Goal: Task Accomplishment & Management: Complete application form

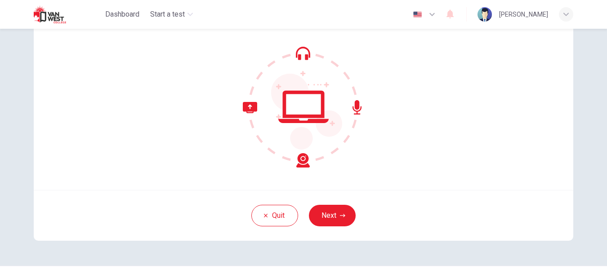
scroll to position [90, 0]
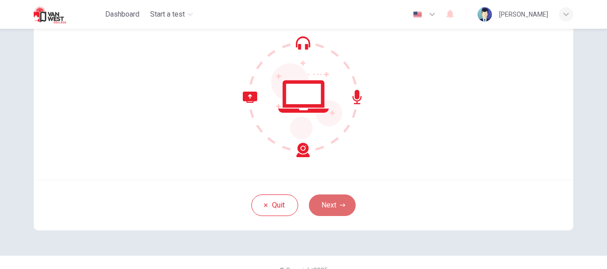
click at [333, 202] on button "Next" at bounding box center [332, 206] width 47 height 22
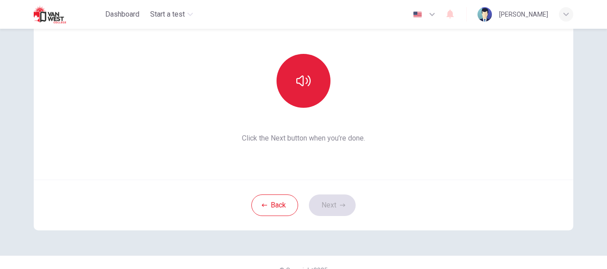
click at [306, 81] on icon "button" at bounding box center [303, 81] width 14 height 14
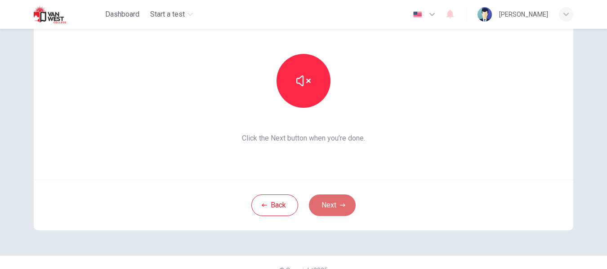
click at [340, 204] on icon "button" at bounding box center [342, 205] width 5 height 5
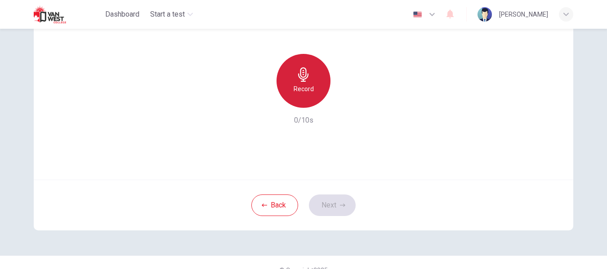
click at [293, 90] on h6 "Record" at bounding box center [303, 89] width 20 height 11
click at [309, 81] on div "Record" at bounding box center [303, 81] width 54 height 54
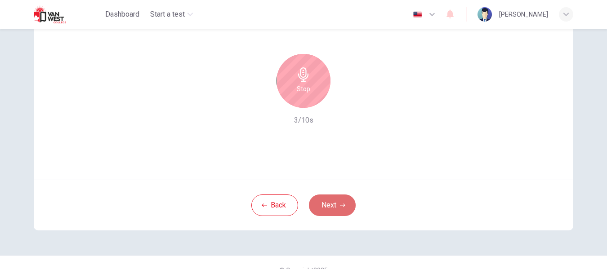
click at [333, 206] on button "Next" at bounding box center [332, 206] width 47 height 22
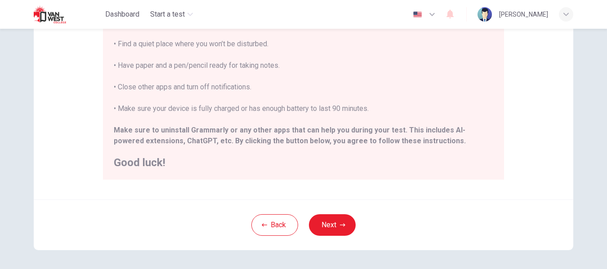
scroll to position [231, 0]
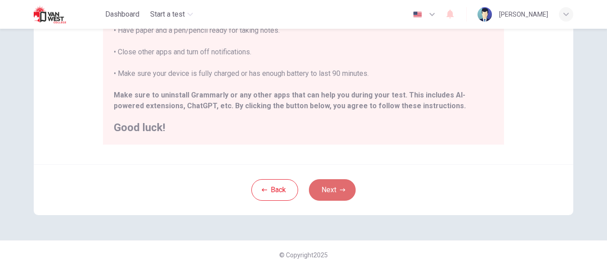
click at [333, 191] on button "Next" at bounding box center [332, 190] width 47 height 22
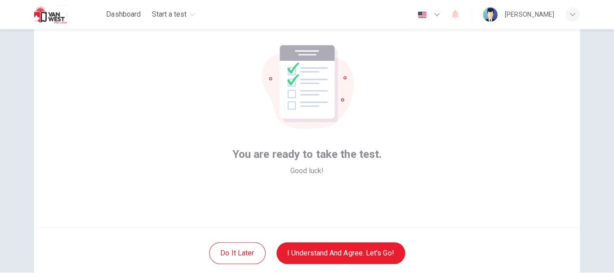
scroll to position [45, 0]
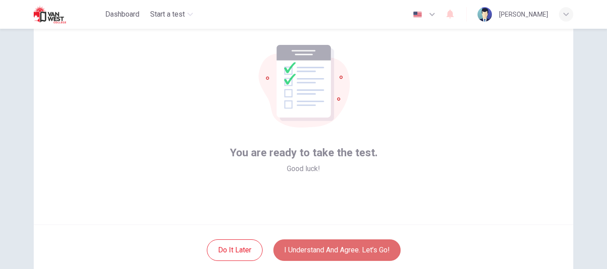
click at [378, 255] on button "I understand and agree. Let’s go!" at bounding box center [336, 250] width 127 height 22
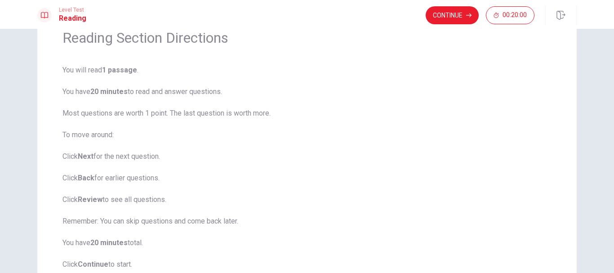
scroll to position [112, 0]
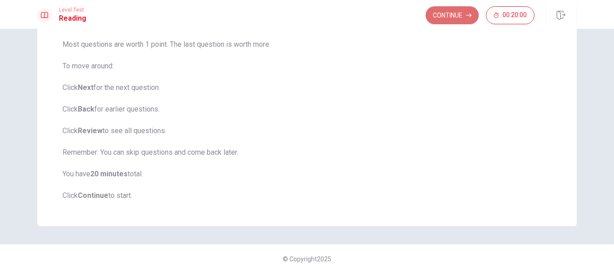
click at [447, 11] on button "Continue" at bounding box center [452, 15] width 53 height 18
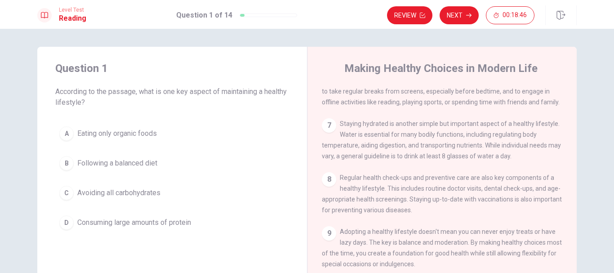
scroll to position [389, 0]
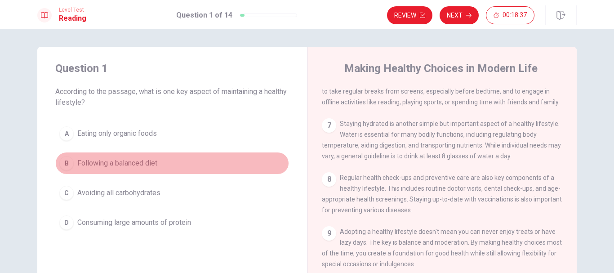
click at [130, 164] on span "Following a balanced diet" at bounding box center [117, 163] width 80 height 11
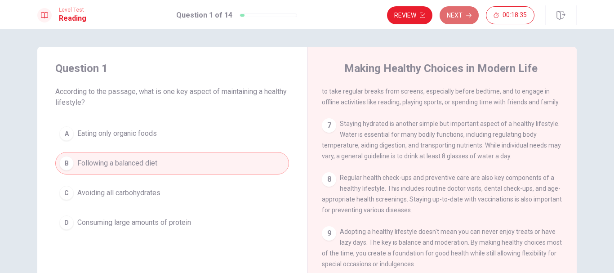
click at [472, 15] on button "Next" at bounding box center [458, 15] width 39 height 18
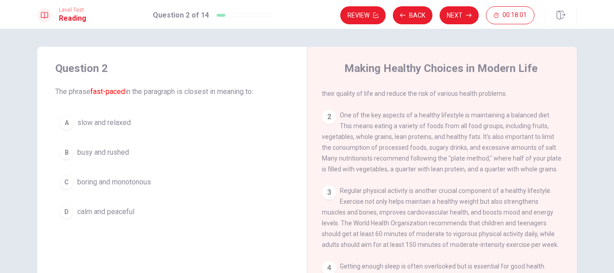
scroll to position [0, 0]
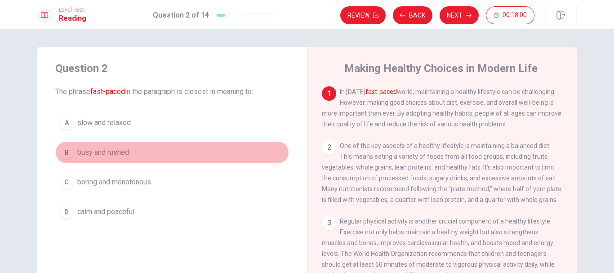
click at [127, 151] on span "busy and rushed" at bounding box center [103, 152] width 52 height 11
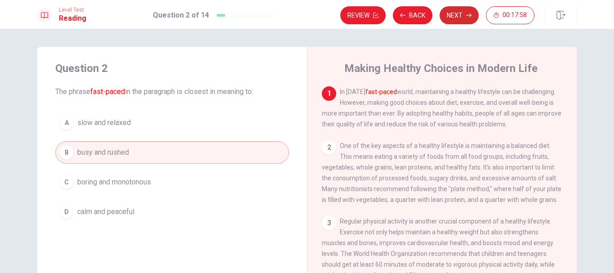
click at [458, 13] on button "Next" at bounding box center [458, 15] width 39 height 18
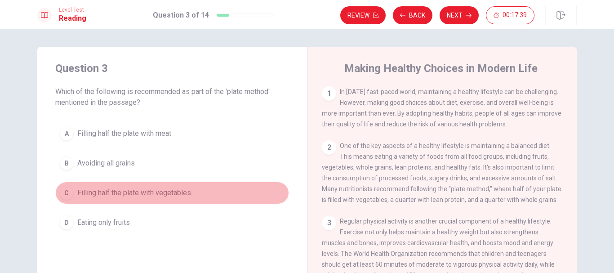
click at [62, 195] on div "C" at bounding box center [66, 193] width 14 height 14
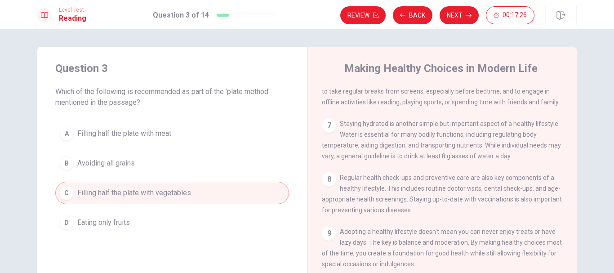
scroll to position [389, 0]
click at [507, 141] on span "Staying hydrated is another simple but important aspect of a healthy lifestyle.…" at bounding box center [441, 140] width 239 height 40
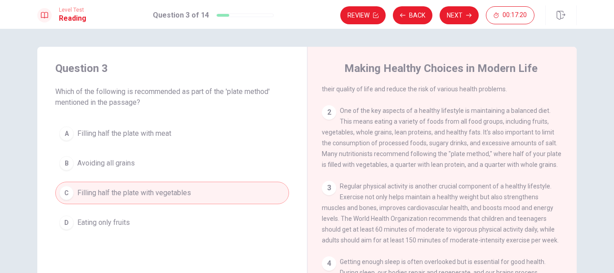
scroll to position [0, 0]
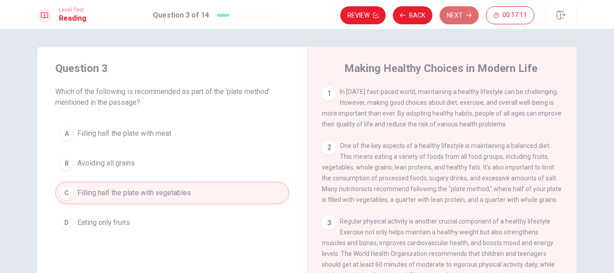
click at [459, 16] on button "Next" at bounding box center [458, 15] width 39 height 18
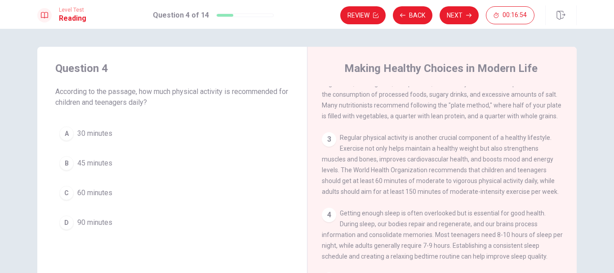
scroll to position [88, 0]
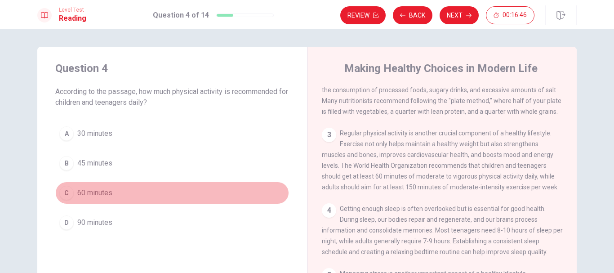
click at [69, 190] on div "C" at bounding box center [66, 193] width 14 height 14
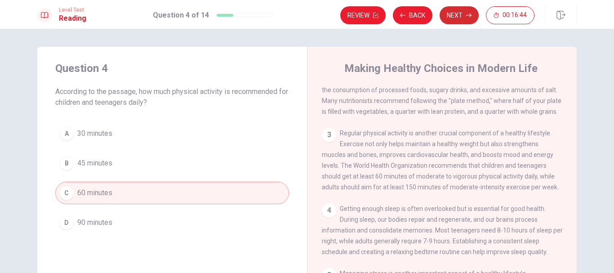
click at [464, 17] on button "Next" at bounding box center [458, 15] width 39 height 18
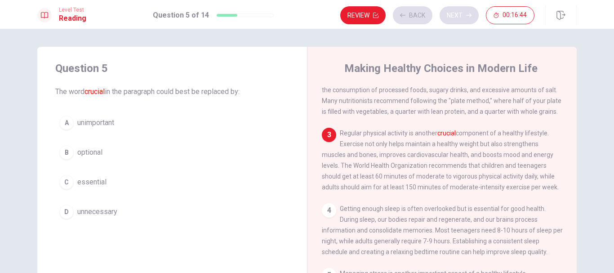
scroll to position [134, 0]
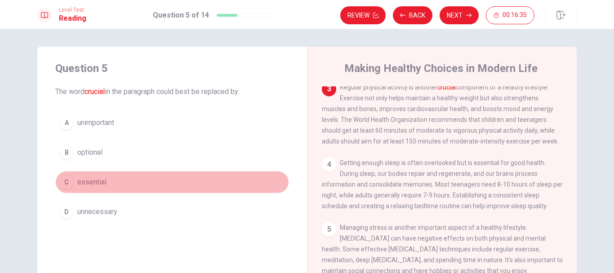
click at [66, 179] on div "C" at bounding box center [66, 182] width 14 height 14
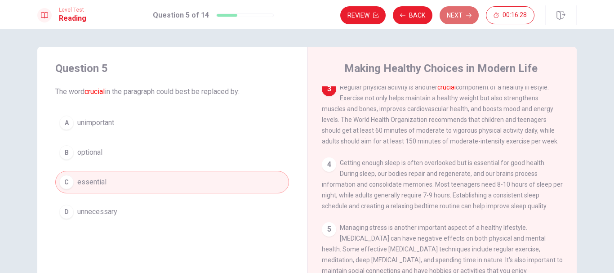
click at [466, 15] on button "Next" at bounding box center [458, 15] width 39 height 18
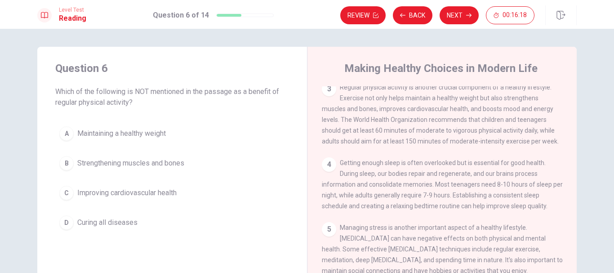
click at [63, 222] on div "D" at bounding box center [66, 222] width 14 height 14
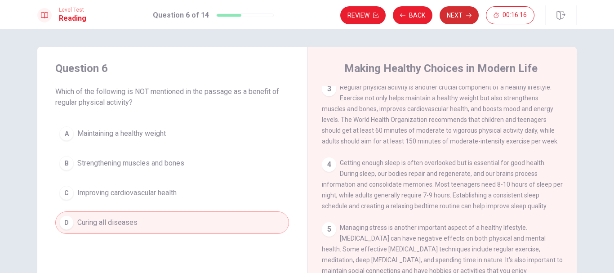
click at [464, 11] on button "Next" at bounding box center [458, 15] width 39 height 18
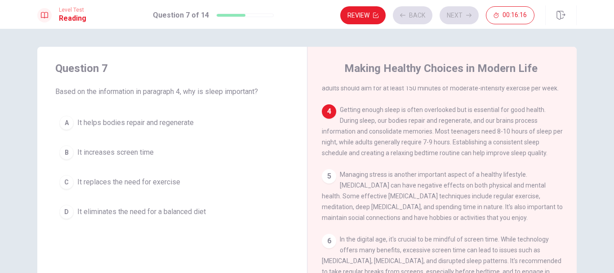
scroll to position [212, 0]
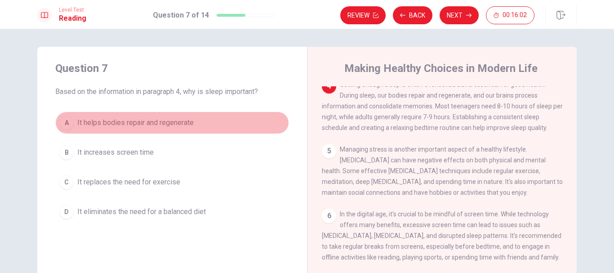
drag, startPoint x: 61, startPoint y: 119, endPoint x: 66, endPoint y: 120, distance: 5.5
click at [63, 120] on div "A" at bounding box center [66, 122] width 14 height 14
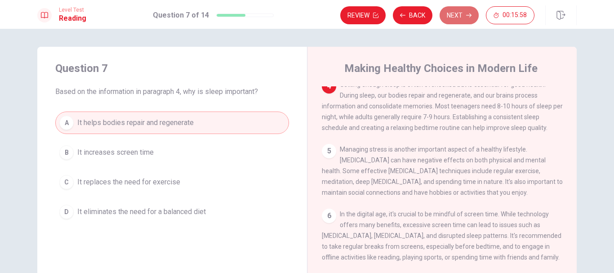
click at [458, 14] on button "Next" at bounding box center [458, 15] width 39 height 18
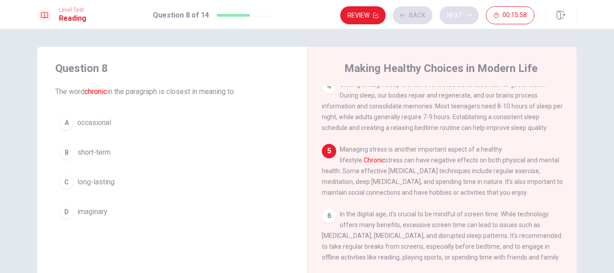
scroll to position [279, 0]
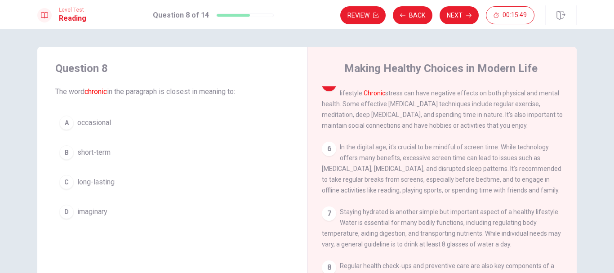
click at [71, 178] on button "C long-lasting" at bounding box center [172, 182] width 234 height 22
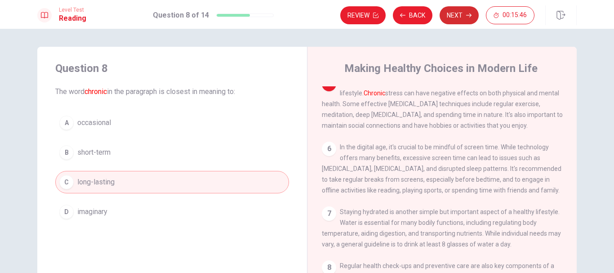
click at [457, 15] on button "Next" at bounding box center [458, 15] width 39 height 18
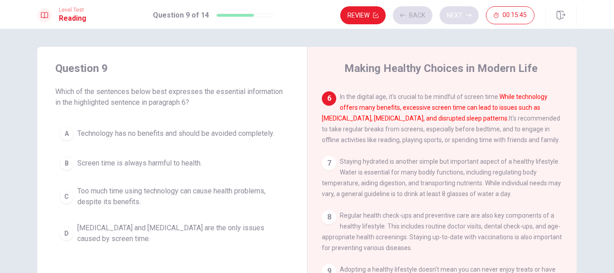
scroll to position [346, 0]
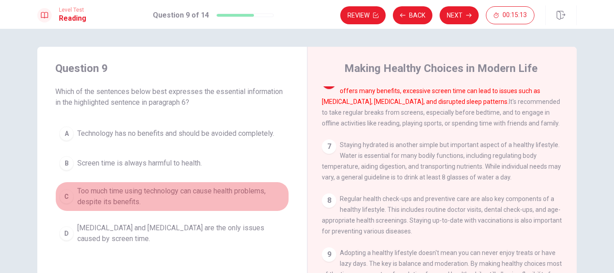
click at [64, 194] on div "C" at bounding box center [66, 196] width 14 height 14
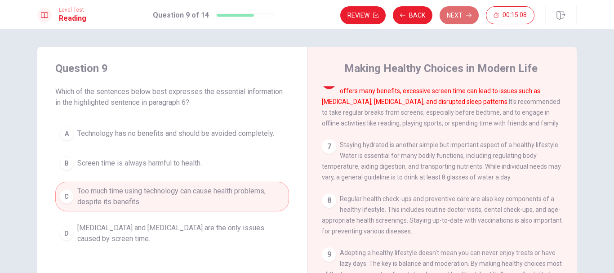
click at [458, 19] on button "Next" at bounding box center [458, 15] width 39 height 18
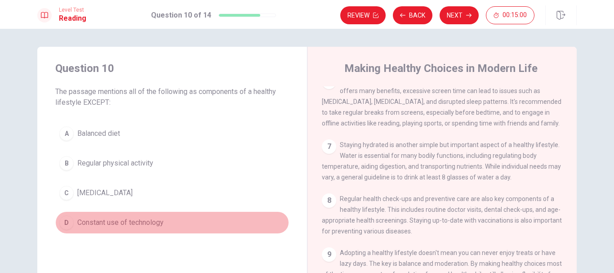
click at [66, 223] on div "D" at bounding box center [66, 222] width 14 height 14
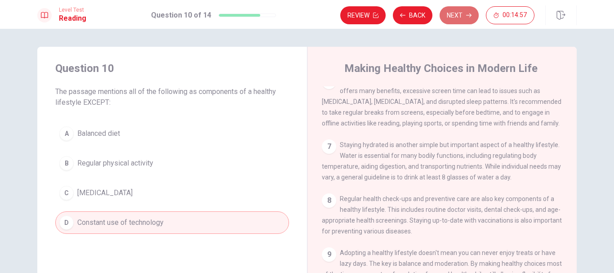
click at [453, 13] on button "Next" at bounding box center [458, 15] width 39 height 18
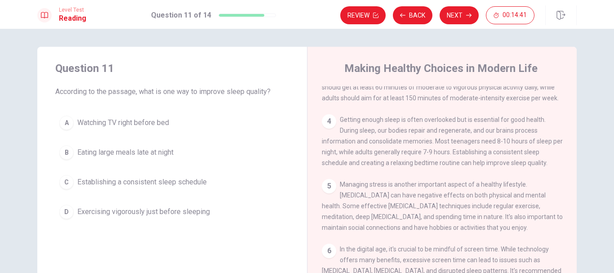
scroll to position [171, 0]
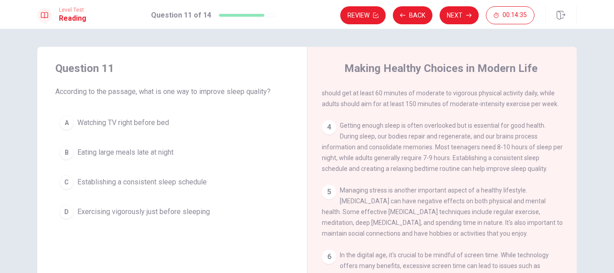
drag, startPoint x: 65, startPoint y: 178, endPoint x: 71, endPoint y: 173, distance: 7.4
click at [63, 174] on button "C Establishing a consistent sleep schedule" at bounding box center [172, 182] width 234 height 22
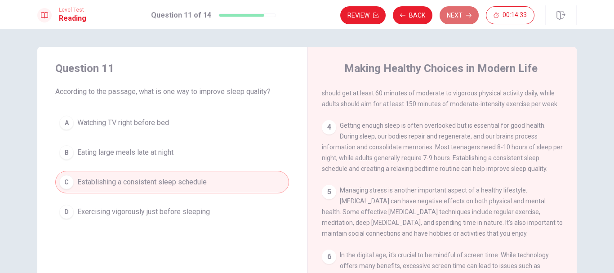
click at [461, 12] on button "Next" at bounding box center [458, 15] width 39 height 18
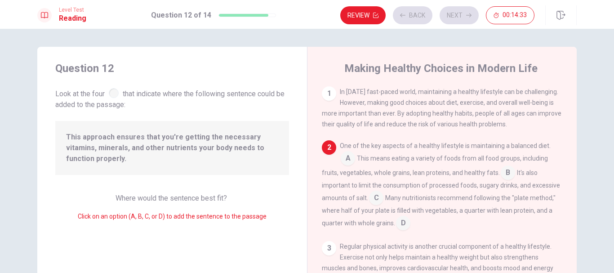
scroll to position [56, 0]
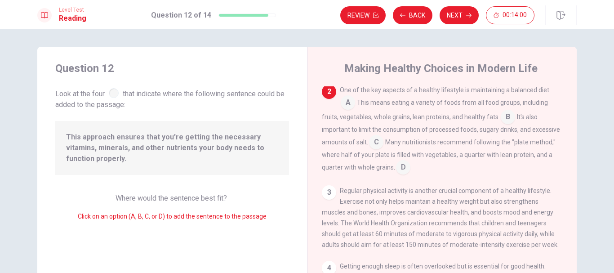
click at [403, 164] on input at bounding box center [403, 168] width 14 height 14
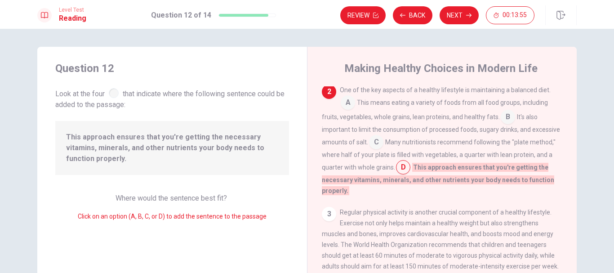
click at [373, 143] on input at bounding box center [376, 143] width 14 height 14
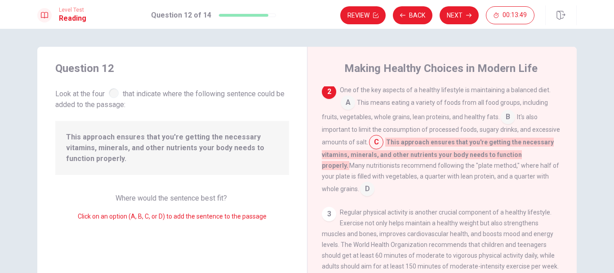
click at [360, 191] on input at bounding box center [367, 189] width 14 height 14
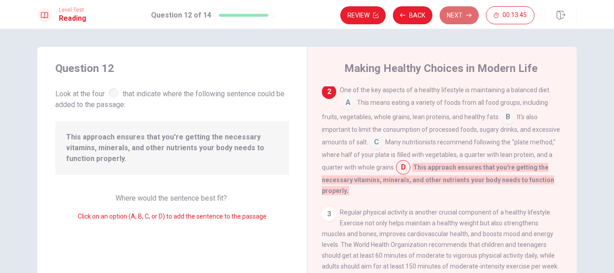
click at [458, 11] on button "Next" at bounding box center [458, 15] width 39 height 18
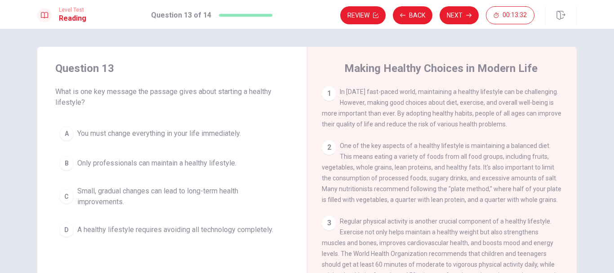
click at [67, 197] on div "C" at bounding box center [66, 196] width 14 height 14
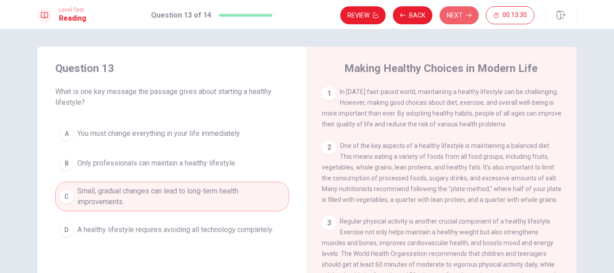
click at [454, 14] on button "Next" at bounding box center [458, 15] width 39 height 18
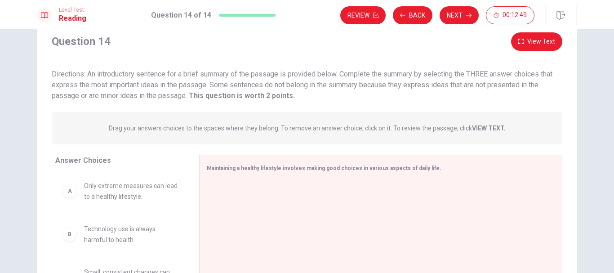
scroll to position [0, 0]
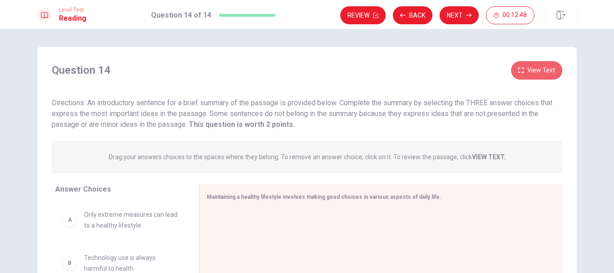
click at [532, 65] on button "View Text" at bounding box center [536, 70] width 51 height 18
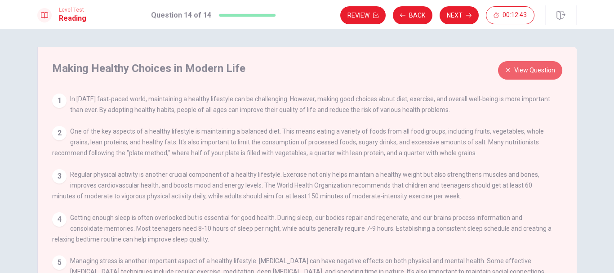
click at [514, 67] on button "View Question" at bounding box center [530, 70] width 64 height 18
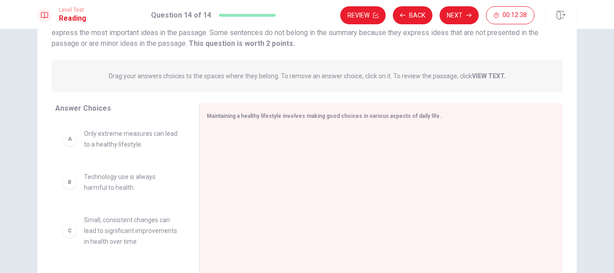
scroll to position [133, 0]
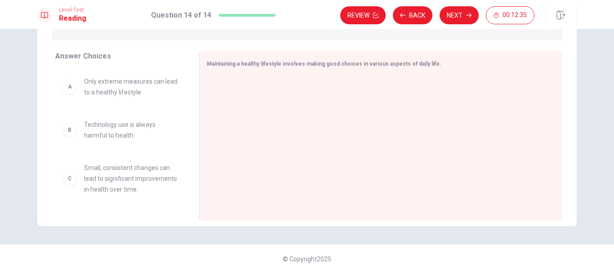
click at [69, 186] on div "C" at bounding box center [69, 178] width 14 height 14
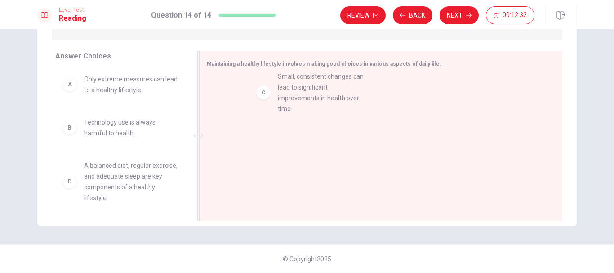
drag, startPoint x: 71, startPoint y: 183, endPoint x: 270, endPoint y: 93, distance: 218.6
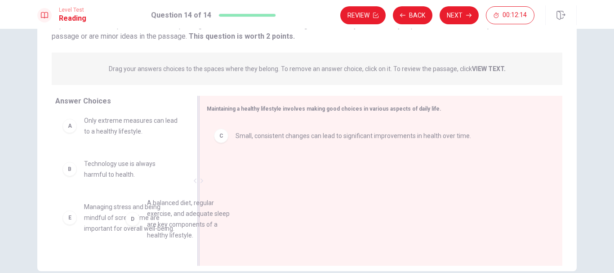
scroll to position [8, 0]
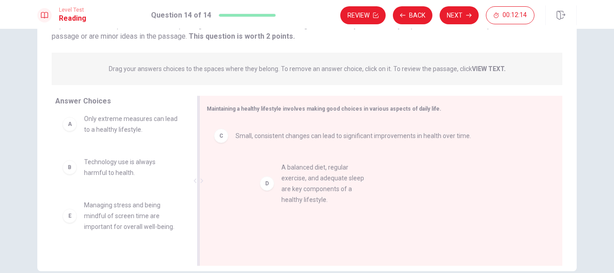
drag, startPoint x: 105, startPoint y: 223, endPoint x: 324, endPoint y: 175, distance: 223.6
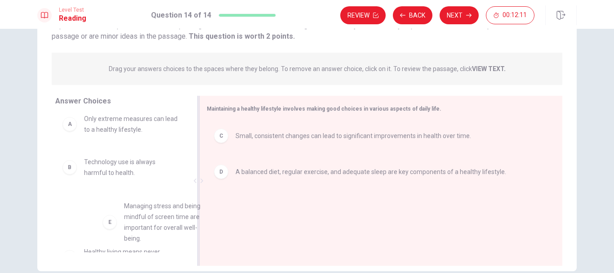
scroll to position [9, 0]
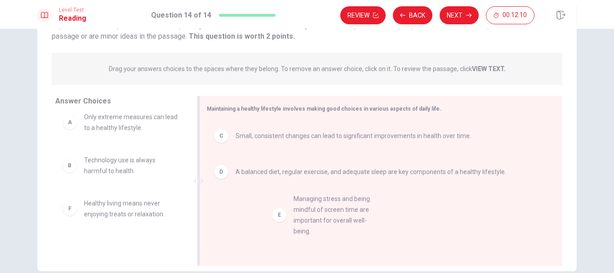
drag, startPoint x: 167, startPoint y: 217, endPoint x: 340, endPoint y: 207, distance: 173.2
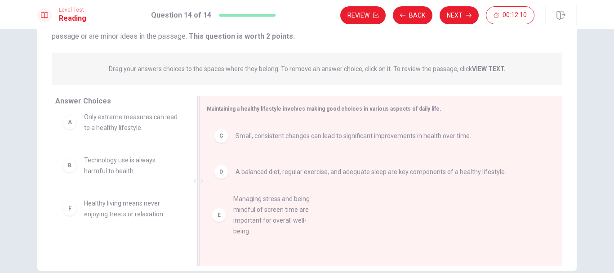
scroll to position [0, 0]
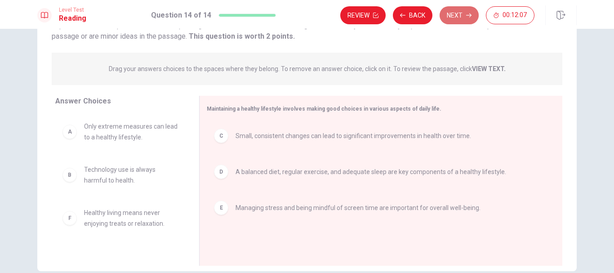
click at [464, 14] on button "Next" at bounding box center [458, 15] width 39 height 18
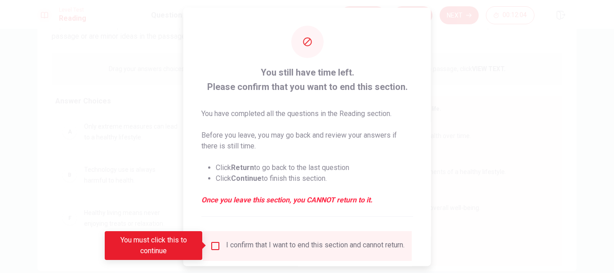
click at [208, 247] on div "You must click this to continue" at bounding box center [157, 245] width 104 height 29
drag, startPoint x: 217, startPoint y: 244, endPoint x: 212, endPoint y: 244, distance: 5.9
click at [212, 244] on input "You must click this to continue" at bounding box center [215, 245] width 11 height 11
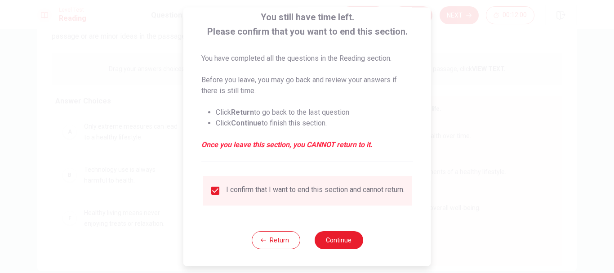
scroll to position [62, 0]
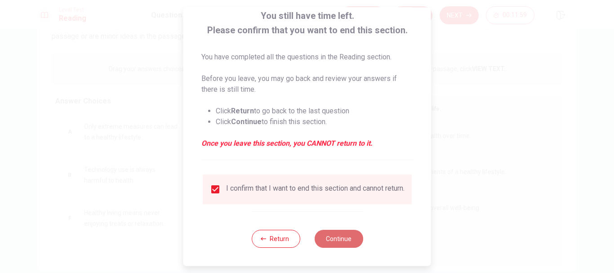
click at [347, 240] on button "Continue" at bounding box center [338, 239] width 49 height 18
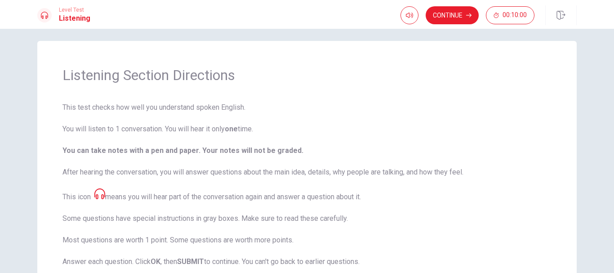
scroll to position [0, 0]
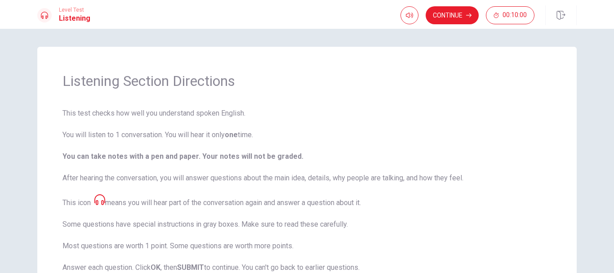
click at [460, 14] on button "Continue" at bounding box center [452, 15] width 53 height 18
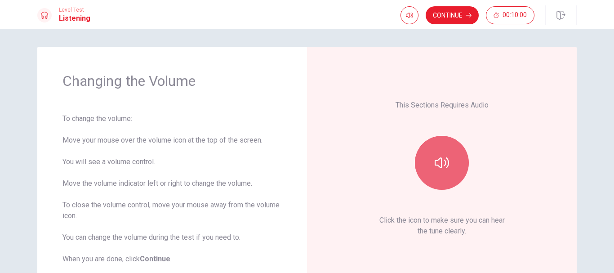
click at [437, 163] on icon "button" at bounding box center [442, 162] width 14 height 14
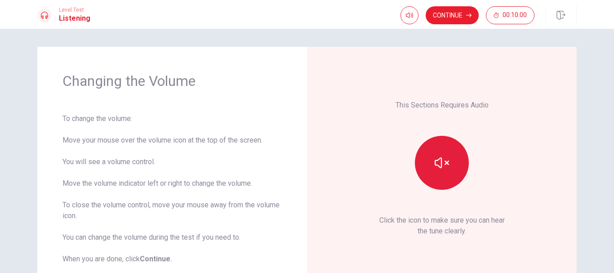
click at [438, 163] on icon "button" at bounding box center [442, 162] width 14 height 14
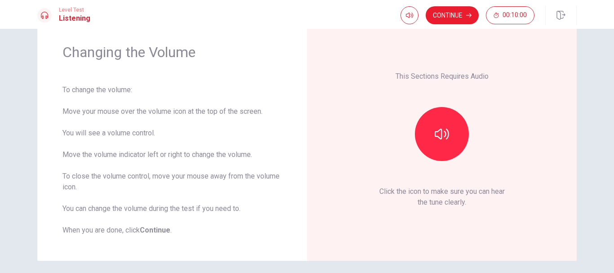
scroll to position [45, 0]
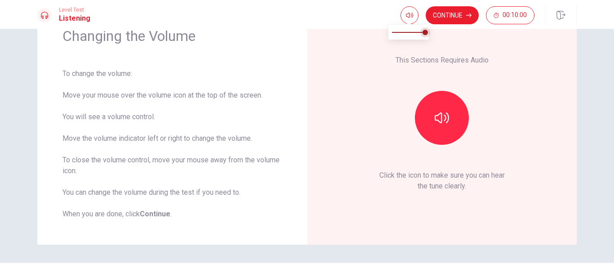
type input "0.7"
click at [417, 32] on span at bounding box center [414, 32] width 5 height 5
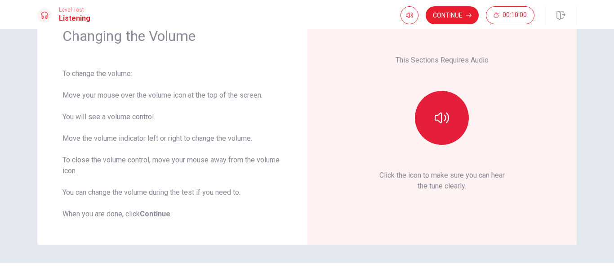
click at [429, 126] on button "button" at bounding box center [442, 118] width 54 height 54
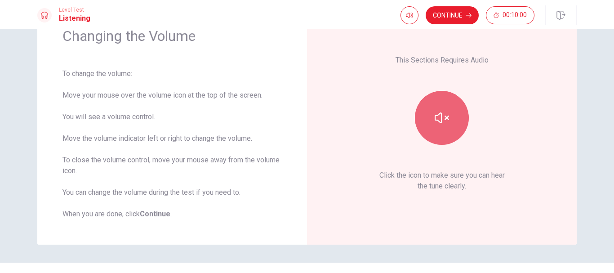
click at [430, 120] on button "button" at bounding box center [442, 118] width 54 height 54
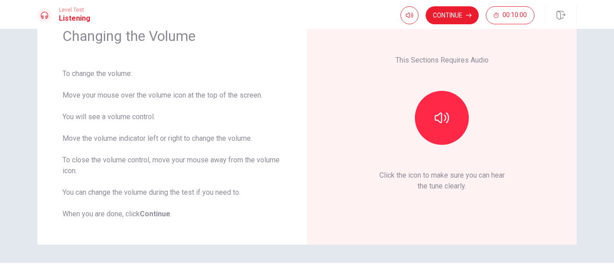
click at [448, 11] on button "Continue" at bounding box center [452, 15] width 53 height 18
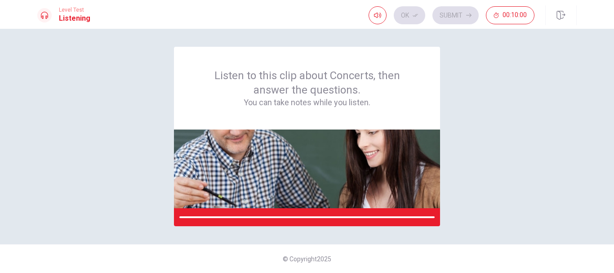
scroll to position [0, 0]
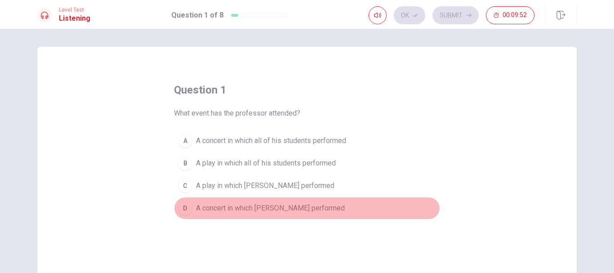
click at [184, 208] on div "D" at bounding box center [185, 208] width 14 height 14
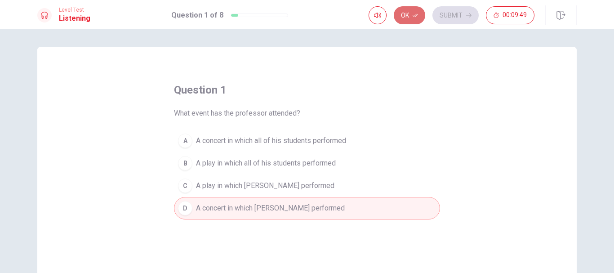
click at [414, 13] on button "Ok" at bounding box center [409, 15] width 31 height 18
click at [443, 14] on button "Submit" at bounding box center [455, 15] width 46 height 18
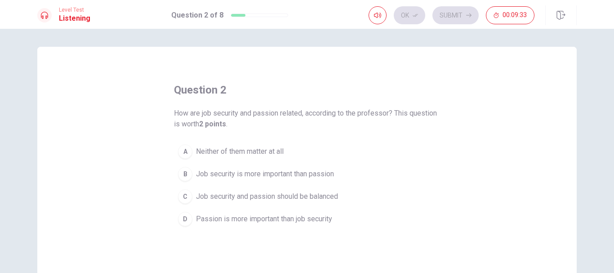
click at [182, 194] on div "C" at bounding box center [185, 196] width 14 height 14
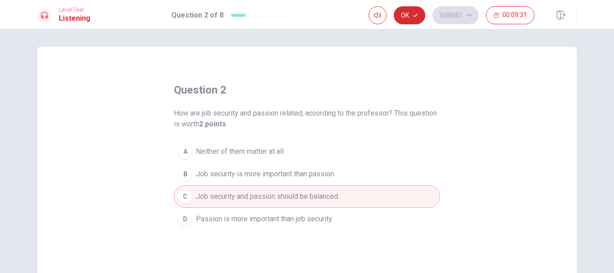
click at [414, 16] on icon "button" at bounding box center [414, 15] width 5 height 3
click at [442, 13] on button "Submit" at bounding box center [455, 15] width 46 height 18
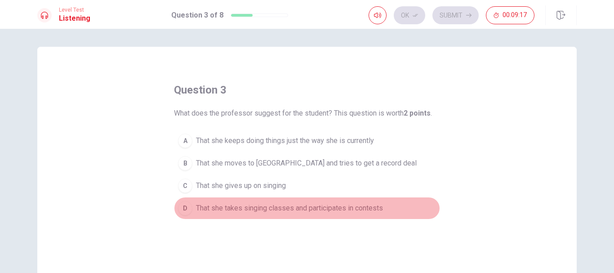
click at [187, 207] on div "D" at bounding box center [185, 208] width 14 height 14
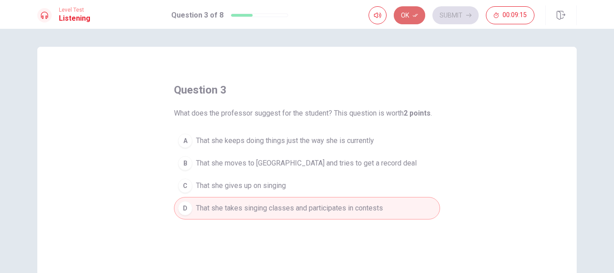
click at [414, 11] on button "Ok" at bounding box center [409, 15] width 31 height 18
click at [444, 8] on button "Submit" at bounding box center [455, 15] width 46 height 18
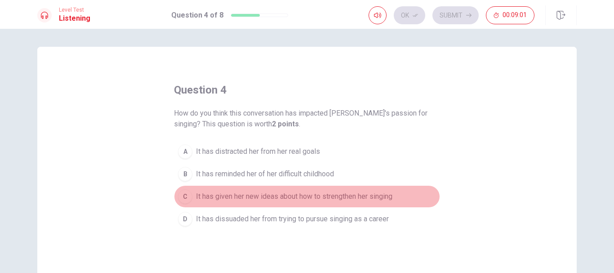
click at [186, 200] on div "C" at bounding box center [185, 196] width 14 height 14
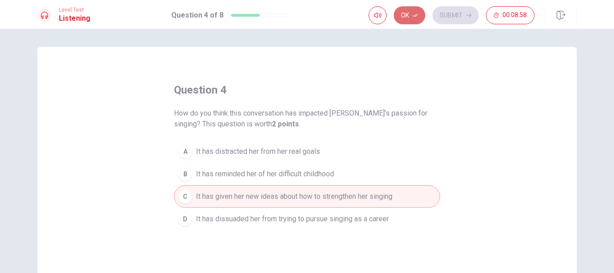
click at [414, 9] on button "Ok" at bounding box center [409, 15] width 31 height 18
click at [449, 20] on button "Submit" at bounding box center [455, 15] width 46 height 18
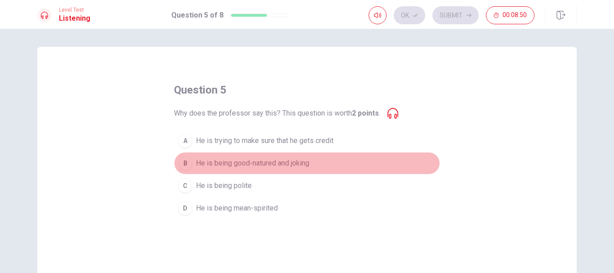
click at [180, 160] on div "B" at bounding box center [185, 163] width 14 height 14
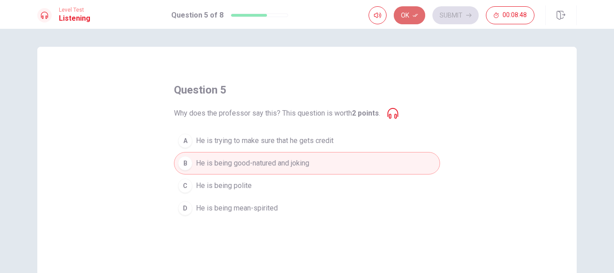
click at [414, 17] on icon "button" at bounding box center [414, 15] width 5 height 5
click at [454, 15] on button "Submit" at bounding box center [455, 15] width 46 height 18
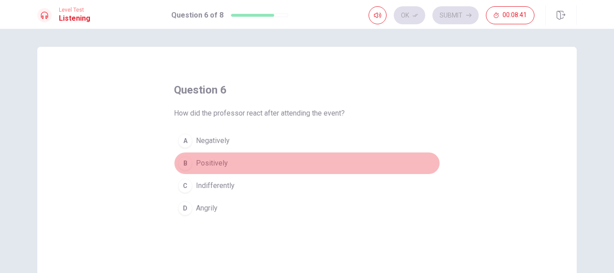
click at [188, 159] on div "B" at bounding box center [185, 163] width 14 height 14
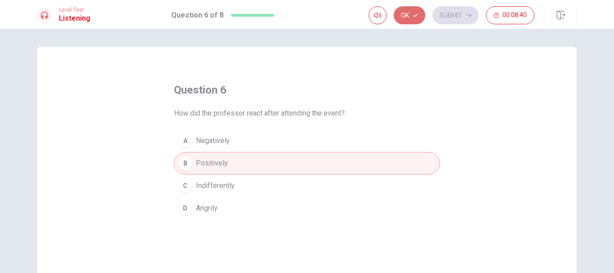
click at [409, 15] on button "Ok" at bounding box center [409, 15] width 31 height 18
click at [454, 12] on button "Submit" at bounding box center [455, 15] width 46 height 18
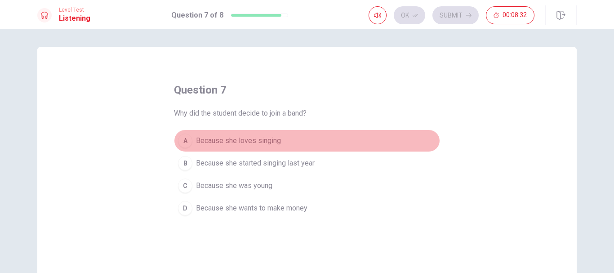
click at [190, 139] on div "A" at bounding box center [185, 140] width 14 height 14
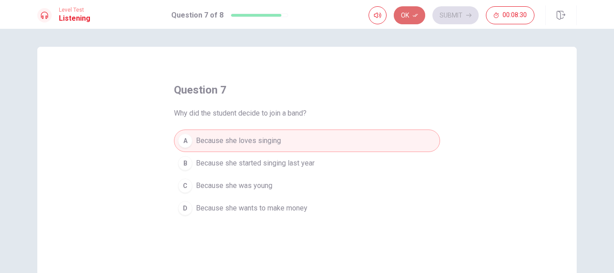
click at [412, 19] on button "Ok" at bounding box center [409, 15] width 31 height 18
click at [452, 11] on button "Submit" at bounding box center [455, 15] width 46 height 18
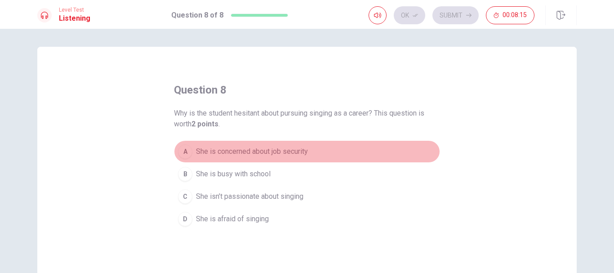
click at [183, 146] on div "A" at bounding box center [185, 151] width 14 height 14
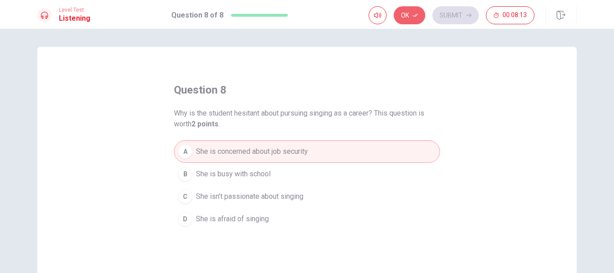
click at [408, 12] on button "Ok" at bounding box center [409, 15] width 31 height 18
click at [450, 10] on button "Submit" at bounding box center [455, 15] width 46 height 18
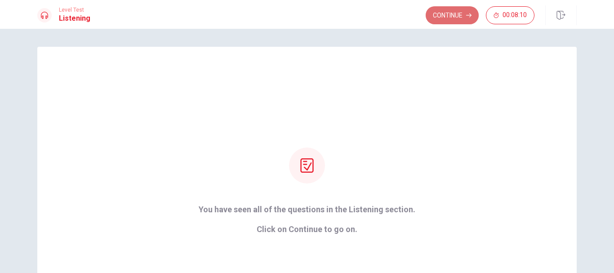
click at [448, 11] on button "Continue" at bounding box center [452, 15] width 53 height 18
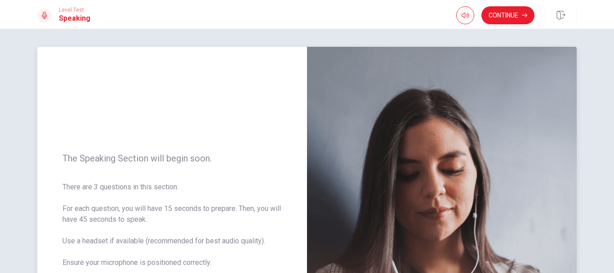
scroll to position [90, 0]
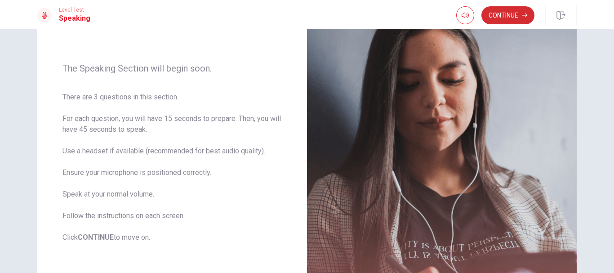
click at [523, 16] on icon "button" at bounding box center [524, 15] width 5 height 5
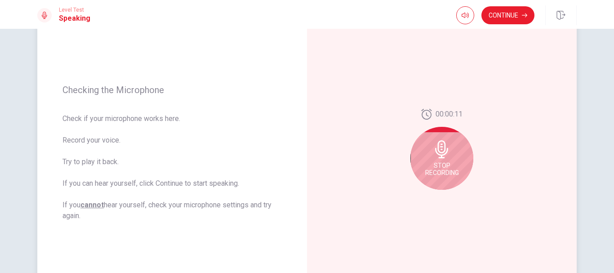
click at [447, 162] on span "Stop Recording" at bounding box center [442, 169] width 34 height 14
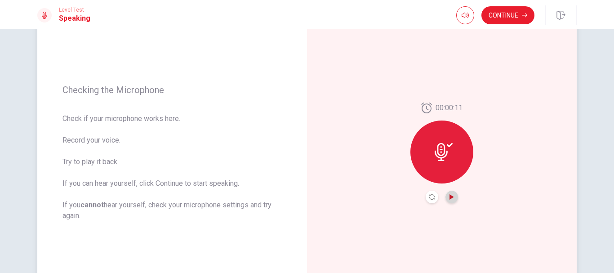
click at [452, 194] on icon "Play Audio" at bounding box center [451, 196] width 5 height 5
click at [449, 194] on icon "Pause Audio" at bounding box center [451, 196] width 5 height 5
click at [430, 196] on icon "Record Again" at bounding box center [431, 196] width 5 height 5
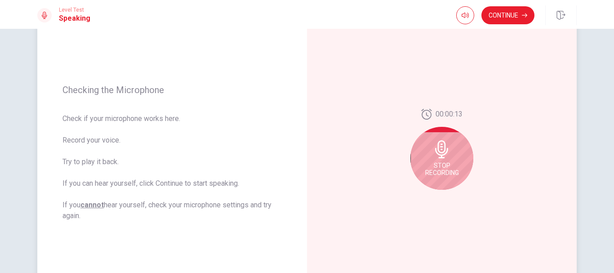
drag, startPoint x: 442, startPoint y: 153, endPoint x: 439, endPoint y: 163, distance: 10.1
click at [439, 163] on div "Stop Recording" at bounding box center [441, 158] width 63 height 63
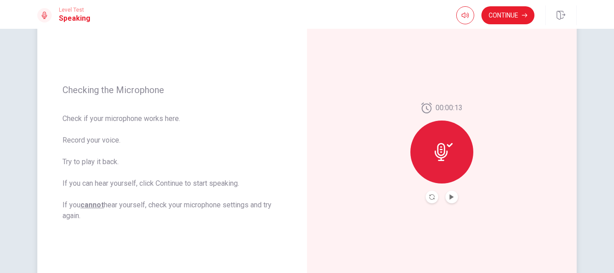
click at [441, 155] on icon at bounding box center [441, 152] width 13 height 18
click at [430, 200] on button "Record Again" at bounding box center [432, 197] width 13 height 13
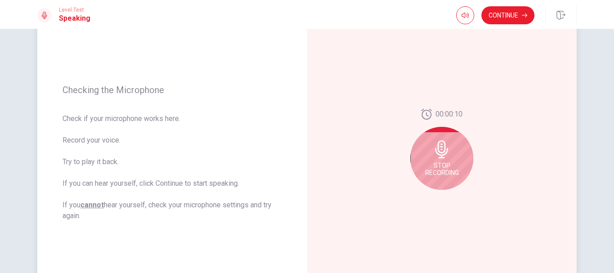
click at [448, 162] on span "Stop Recording" at bounding box center [442, 169] width 34 height 14
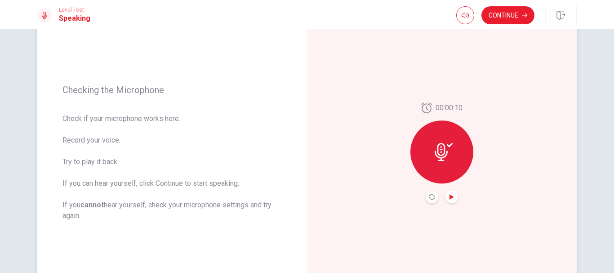
click at [446, 196] on button "Play Audio" at bounding box center [451, 197] width 13 height 13
click at [433, 198] on button "Record Again" at bounding box center [432, 197] width 13 height 13
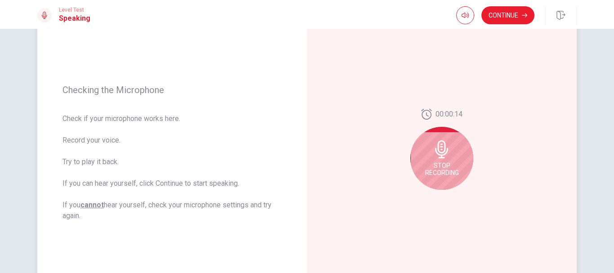
click at [443, 165] on span "Stop Recording" at bounding box center [442, 169] width 34 height 14
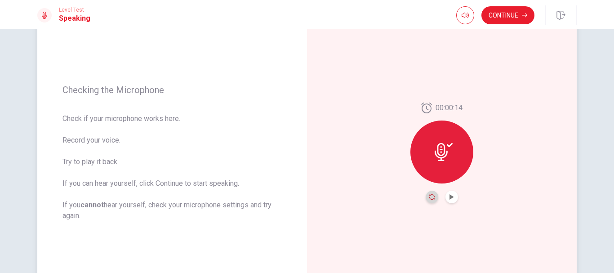
click at [429, 199] on icon "Record Again" at bounding box center [431, 196] width 5 height 5
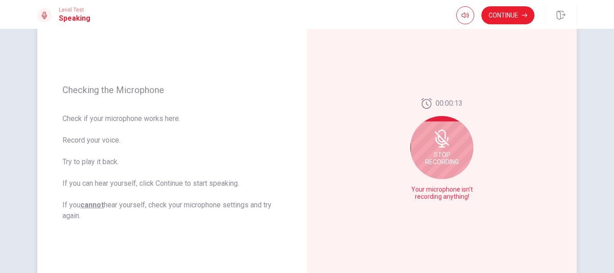
click at [441, 152] on span "Stop Recording" at bounding box center [442, 158] width 34 height 14
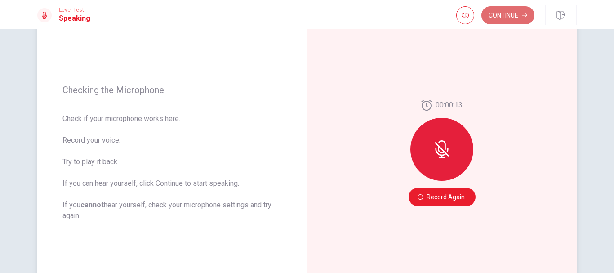
click at [519, 16] on button "Continue" at bounding box center [507, 15] width 53 height 18
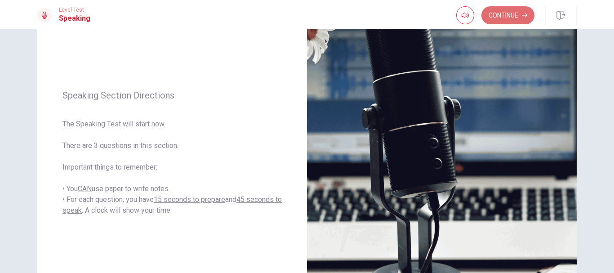
click at [500, 11] on button "Continue" at bounding box center [507, 15] width 53 height 18
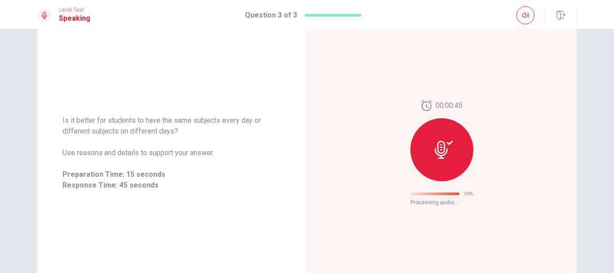
scroll to position [54, 0]
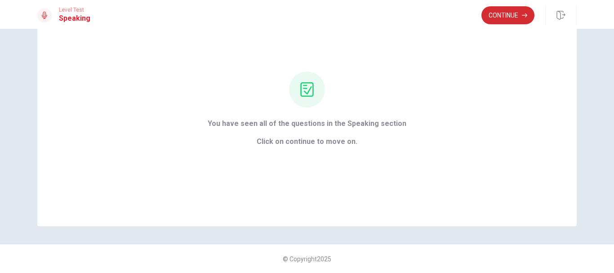
click at [515, 20] on button "Continue" at bounding box center [507, 15] width 53 height 18
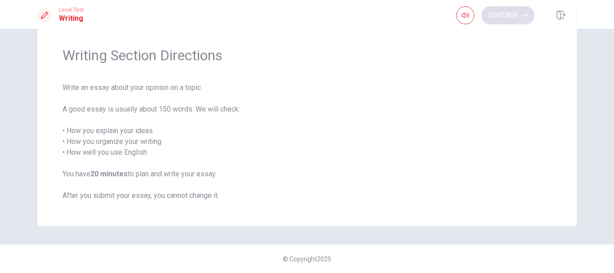
scroll to position [26, 0]
click at [505, 13] on button "Continue" at bounding box center [507, 15] width 53 height 18
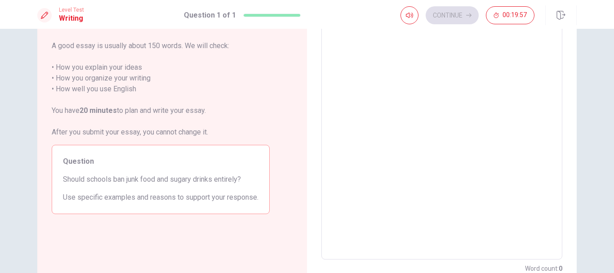
scroll to position [0, 0]
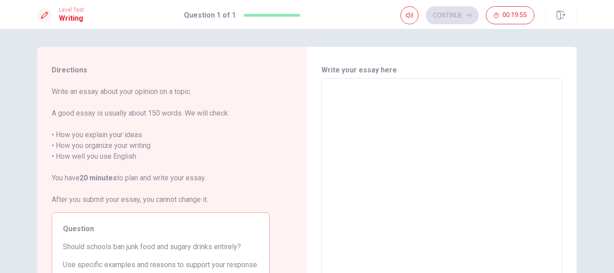
click at [369, 106] on textarea at bounding box center [442, 203] width 228 height 234
type textarea "y"
type textarea "x"
type textarea "j"
type textarea "x"
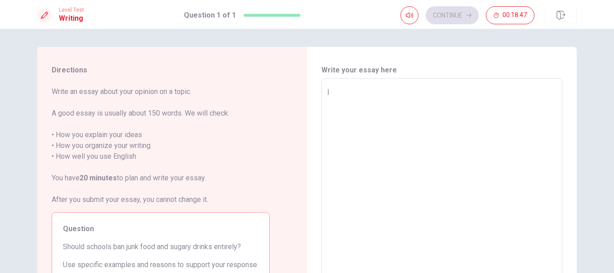
type textarea "ju"
type textarea "x"
type textarea "jun"
type textarea "x"
type textarea "junk"
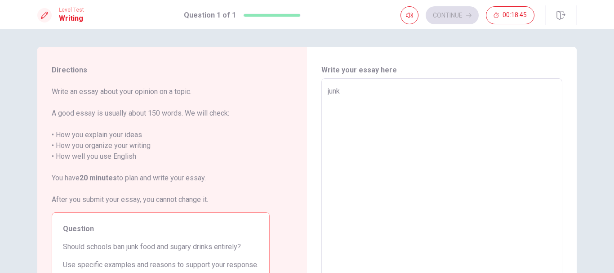
type textarea "x"
type textarea "junk"
type textarea "x"
type textarea "junk f"
type textarea "x"
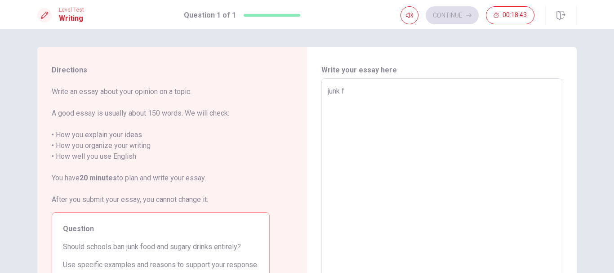
type textarea "junk fo"
type textarea "x"
type textarea "junk foo"
type textarea "x"
type textarea "junk food"
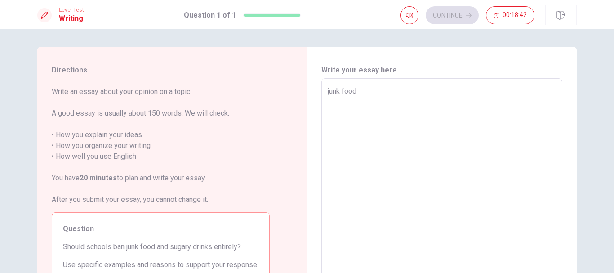
type textarea "x"
type textarea "junk food"
type textarea "x"
type textarea "junk food a"
type textarea "x"
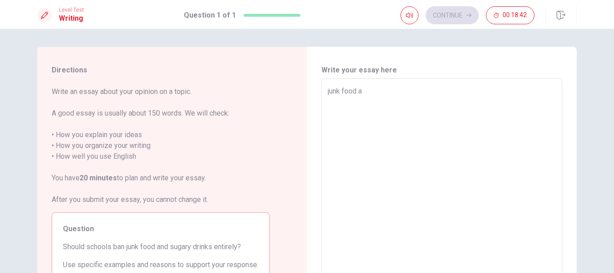
type textarea "junk food af"
type textarea "x"
type textarea "junk food aff"
type textarea "x"
type textarea "junk food affe"
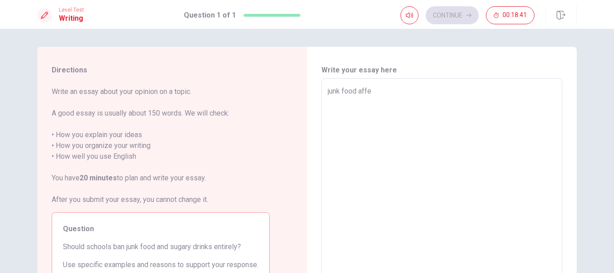
type textarea "x"
type textarea "junk food affec"
type textarea "x"
type textarea "junk food affect"
type textarea "x"
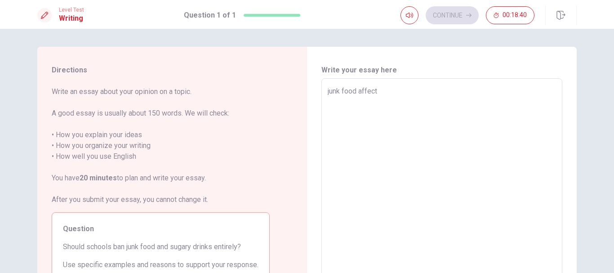
type textarea "junk food affects"
type textarea "x"
type textarea "junk food affects"
type textarea "x"
type textarea "junk food affects s"
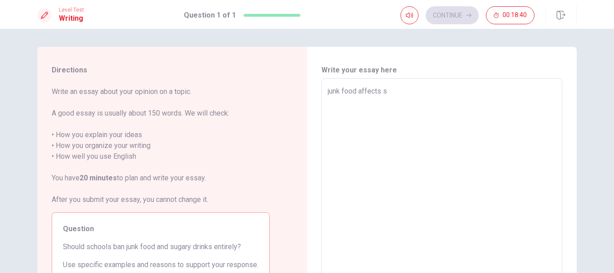
type textarea "x"
type textarea "junk food affects st"
type textarea "x"
type textarea "junk food affects stu"
type textarea "x"
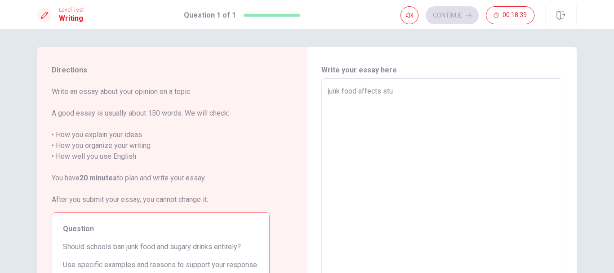
type textarea "junk food affects stud"
type textarea "x"
type textarea "junk food affects stude"
type textarea "x"
type textarea "junk food affects studen"
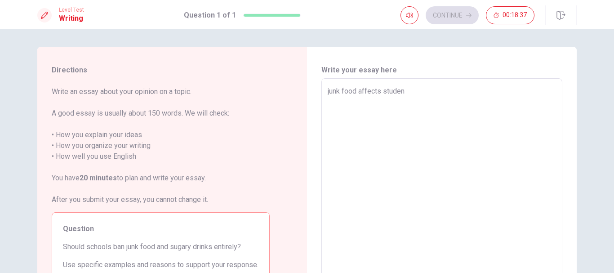
type textarea "x"
type textarea "junk food affects studend"
type textarea "x"
type textarea "junk food affects studends"
type textarea "x"
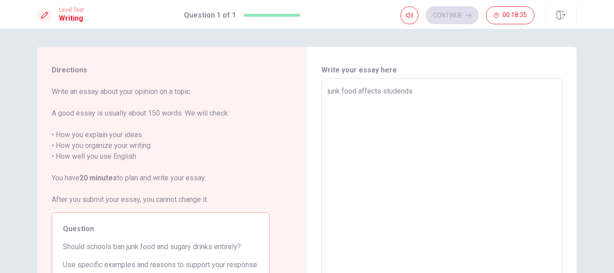
type textarea "junk food affects studend"
type textarea "x"
type textarea "junk food affects studen"
type textarea "x"
type textarea "junk food affects student"
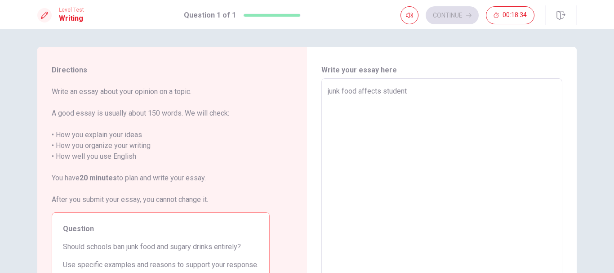
type textarea "x"
type textarea "junk food affects students"
type textarea "x"
type textarea "junk food affects students,"
type textarea "x"
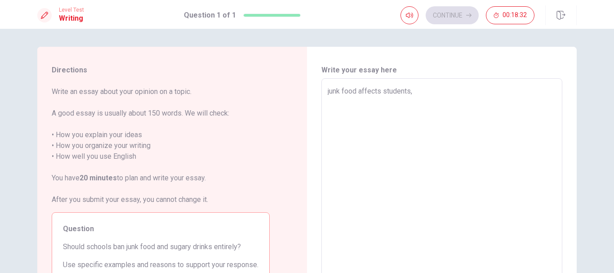
type textarea "junk food affects students,"
type textarea "x"
type textarea "junk food affects students, j"
type textarea "x"
type textarea "junk food affects students, ju"
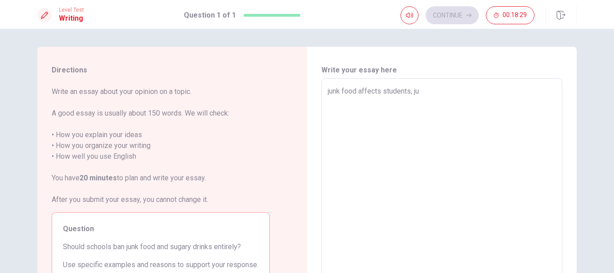
type textarea "x"
type textarea "junk food affects students, jun"
type textarea "x"
type textarea "junk food affects students, junk"
type textarea "x"
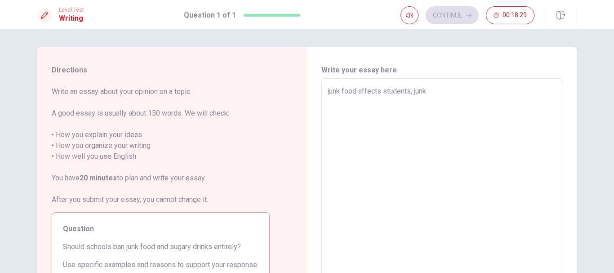
type textarea "junk food affects students, junk"
type textarea "x"
type textarea "junk food affects students, junk f"
type textarea "x"
type textarea "junk food affects students, junk fo"
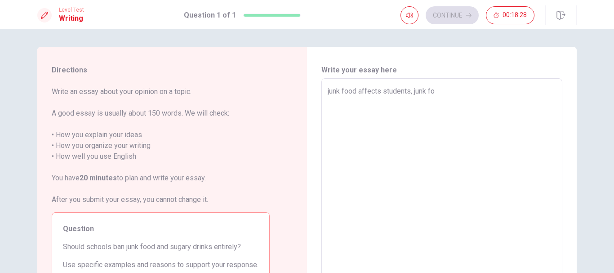
type textarea "x"
type textarea "junk food affects students, junk foo"
type textarea "x"
type textarea "junk food affects students, junk food"
type textarea "x"
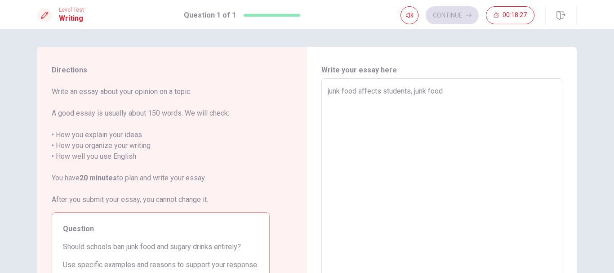
type textarea "junk food affects students, junk food"
type textarea "x"
type textarea "junk food affects students, junk food i"
type textarea "x"
type textarea "junk food affects students, junk food is"
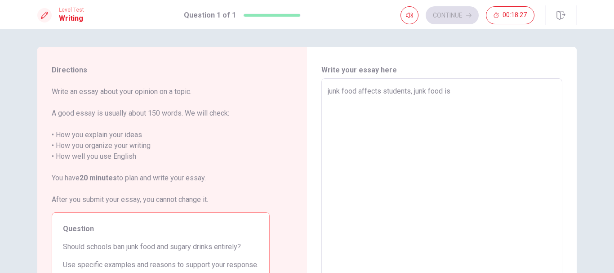
type textarea "x"
type textarea "junk food affects students, junk food is"
type textarea "x"
type textarea "junk food affects students, junk food is b"
type textarea "x"
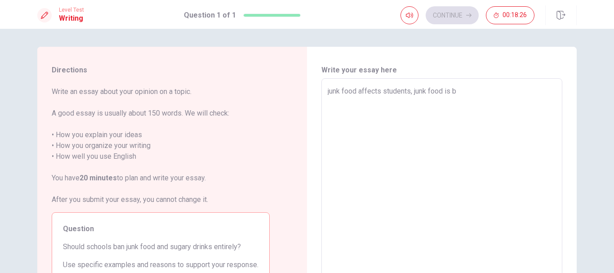
type textarea "junk food affects students, junk food is ba"
type textarea "x"
type textarea "junk food affects students, junk food is bad"
type textarea "x"
type textarea "junk food affects students, junk food is bad"
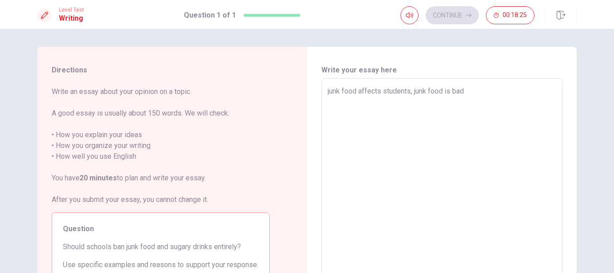
type textarea "x"
type textarea "junk food affects students, junk food is bad w"
type textarea "x"
type textarea "junk food affects students, junk food is bad wj"
type textarea "x"
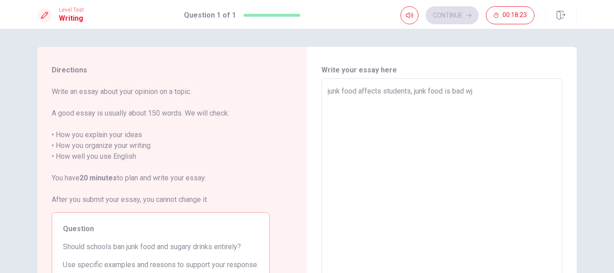
type textarea "junk food affects students, junk food is bad w"
type textarea "x"
type textarea "junk food affects students, junk food is bad wh"
type textarea "x"
type textarea "junk food affects students, junk food is bad whe"
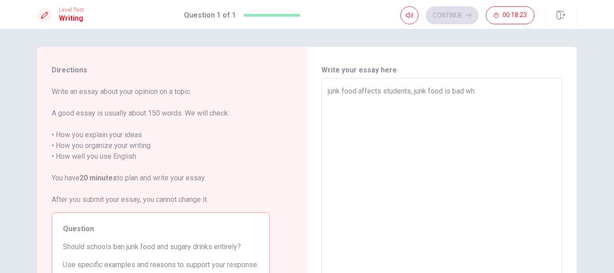
type textarea "x"
type textarea "junk food affects students, junk food is bad whe"
type textarea "x"
type textarea "junk food affects students, junk food is bad whe s"
type textarea "x"
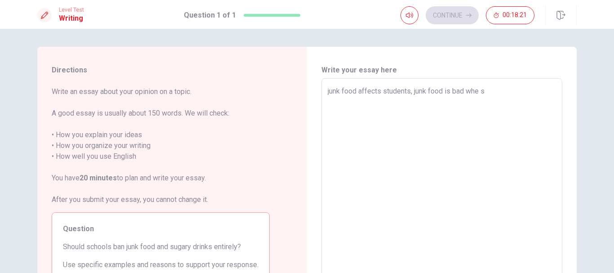
type textarea "junk food affects students, junk food is bad whe st"
type textarea "x"
type textarea "junk food affects students, junk food is bad whe stu"
type textarea "x"
type textarea "junk food affects students, junk food is bad whe stud"
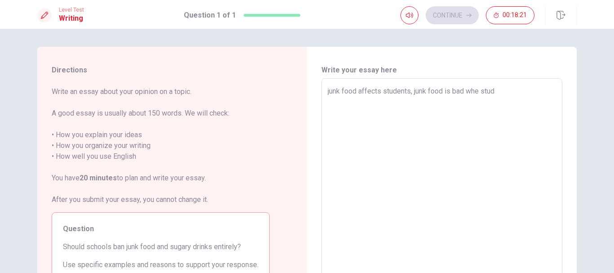
type textarea "x"
type textarea "junk food affects students, junk food is bad whe stude"
type textarea "x"
type textarea "junk food affects students, junk food is bad whe studen"
type textarea "x"
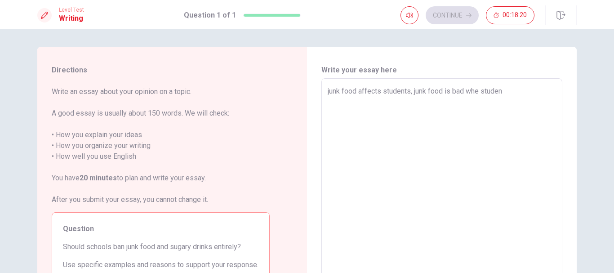
type textarea "junk food affects students, junk food is bad whe student"
type textarea "x"
type textarea "junk food affects students, junk food is bad whe students"
type textarea "x"
type textarea "junk food affects students, junk food is bad whe students"
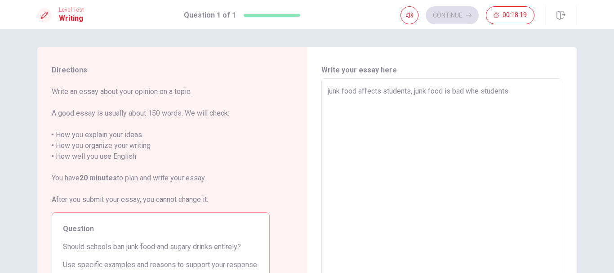
type textarea "x"
type textarea "junk food affects students, junk food is bad whe students c"
type textarea "x"
type textarea "junk food affects students, junk food is bad whe students co"
type textarea "x"
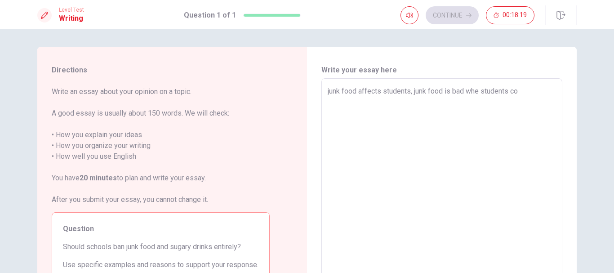
type textarea "junk food affects students, junk food is bad whe students con"
type textarea "x"
type textarea "junk food affects students, junk food is bad whe students cons"
type textarea "x"
type textarea "junk food affects students, junk food is bad whe students consu"
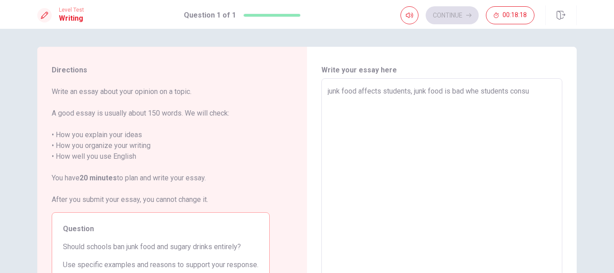
type textarea "x"
type textarea "junk food affects students, junk food is bad whe students consum"
type textarea "x"
type textarea "junk food affects students, junk food is bad whe students consume"
type textarea "x"
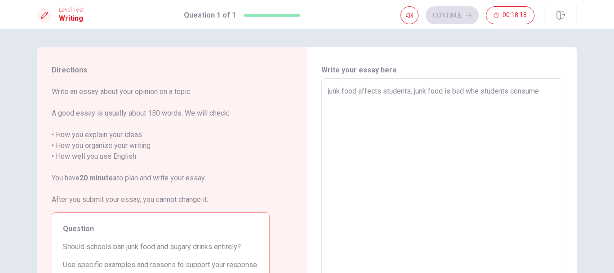
type textarea "junk food affects students, junk food is bad whe students consume"
type textarea "x"
type textarea "junk food affects students, junk food is bad whe students consume i"
type textarea "x"
type textarea "junk food affects students, junk food is bad whe students consume it"
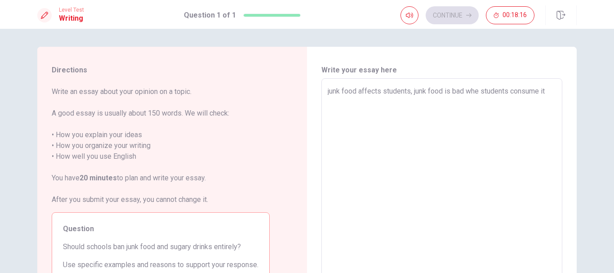
type textarea "x"
type textarea "junk food affects students, junk food is bad whe students consume it"
type textarea "x"
type textarea "junk food affects students, junk food is bad whe students consume it a"
type textarea "x"
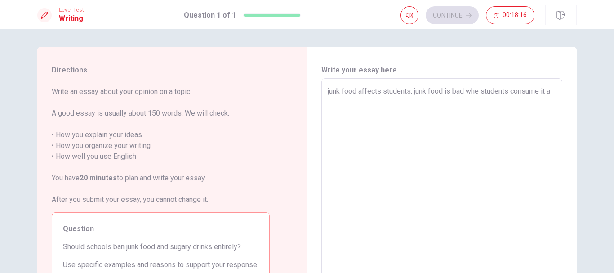
type textarea "junk food affects students, junk food is bad whe students consume it a"
type textarea "x"
type textarea "junk food affects students, junk food is bad whe students consume it a l"
type textarea "x"
type textarea "junk food affects students, junk food is bad whe students consume it a lo"
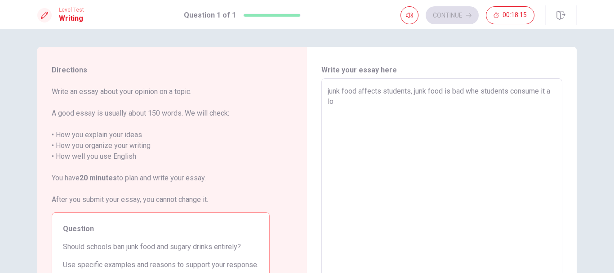
type textarea "x"
type textarea "junk food affects students, junk food is bad whe students consume it a lot"
type textarea "x"
type textarea "junk food affects students, junk food is bad whe students consume it a lot."
type textarea "x"
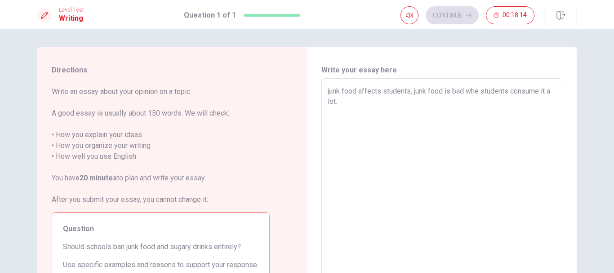
type textarea "junk food affects students, junk food is bad whe students consume it a lot."
type textarea "x"
type textarea "junk food affects students, junk food is bad whe students consume it a lot. t"
type textarea "x"
type textarea "junk food affects students, junk food is bad whe students consume it a lot. th"
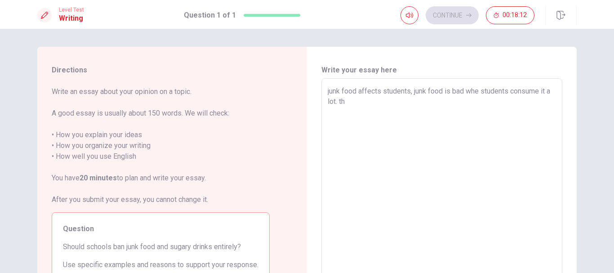
type textarea "x"
type textarea "junk food affects students, junk food is bad whe students consume it a lot. the"
type textarea "x"
type textarea "junk food affects students, junk food is bad whe students consume it a lot. the¿"
type textarea "x"
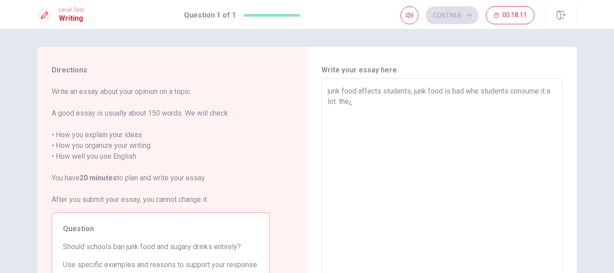
type textarea "junk food affects students, junk food is bad whe students consume it a lot. the…"
type textarea "x"
type textarea "junk food affects students, junk food is bad whe students consume it a lot. the¿"
type textarea "x"
type textarea "junk food affects students, junk food is bad whe students consume it a lot. the"
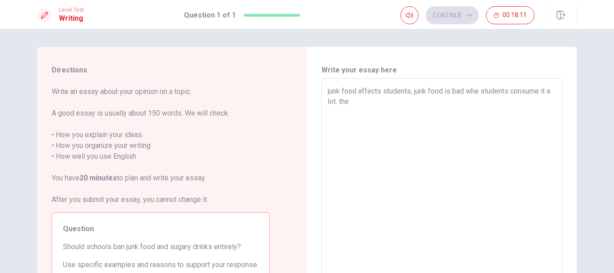
type textarea "x"
type textarea "junk food affects students, junk food is bad whe students consume it a lot. th"
type textarea "x"
type textarea "junk food affects students, junk food is bad whe students consume it a lot. t"
type textarea "x"
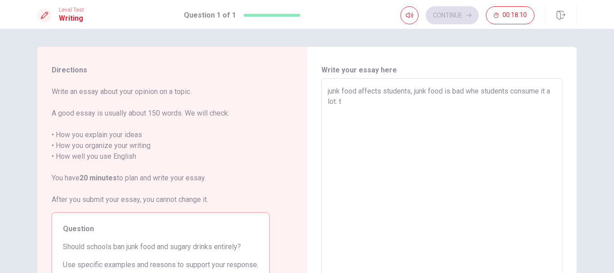
type textarea "junk food affects students, junk food is bad whe students consume it a lot."
type textarea "x"
type textarea "junk food affects students, junk food is bad whe students consume it a lot. S"
type textarea "x"
type textarea "junk food affects students, junk food is bad whe students consume it a lot. Sc"
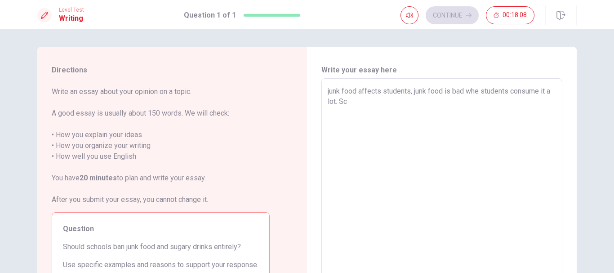
type textarea "x"
type textarea "junk food affects students, junk food is bad whe students consume it a lot. Sch"
type textarea "x"
type textarea "junk food affects students, junk food is bad whe students consume it a lot. Scho"
type textarea "x"
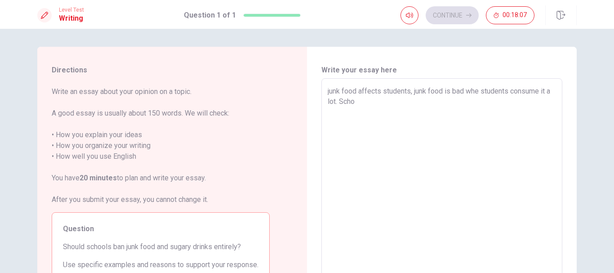
type textarea "junk food affects students, junk food is bad whe students consume it a lot. Sch…"
type textarea "x"
type textarea "junk food affects students, junk food is bad whe students consume it a lot. Sch…"
type textarea "x"
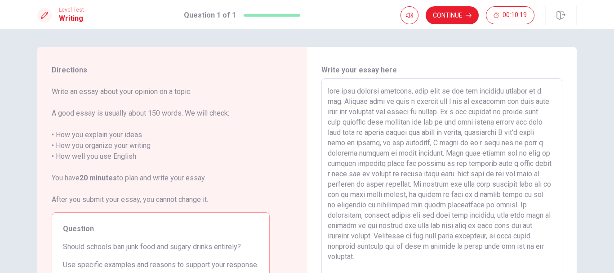
click at [329, 91] on textarea at bounding box center [442, 203] width 228 height 234
click at [478, 92] on textarea at bounding box center [442, 203] width 228 height 234
drag, startPoint x: 466, startPoint y: 143, endPoint x: 470, endPoint y: 141, distance: 4.9
click at [470, 142] on textarea at bounding box center [442, 203] width 228 height 234
drag, startPoint x: 378, startPoint y: 101, endPoint x: 379, endPoint y: 94, distance: 6.8
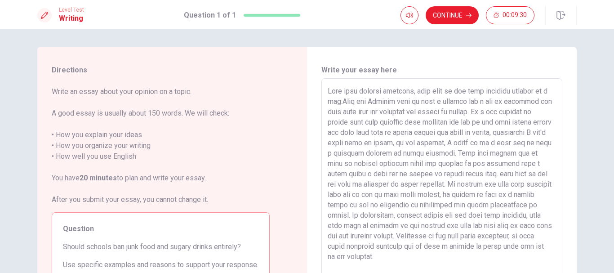
click at [377, 100] on textarea at bounding box center [442, 203] width 228 height 234
click at [443, 91] on textarea at bounding box center [442, 203] width 228 height 234
click at [377, 106] on textarea at bounding box center [442, 203] width 228 height 234
click at [477, 101] on textarea at bounding box center [442, 203] width 228 height 234
click at [493, 101] on textarea at bounding box center [442, 203] width 228 height 234
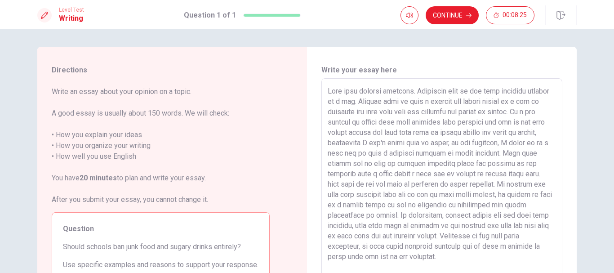
click at [467, 125] on textarea at bounding box center [442, 203] width 228 height 234
click at [415, 125] on textarea at bounding box center [442, 203] width 228 height 234
click at [468, 123] on textarea at bounding box center [442, 203] width 228 height 234
click at [473, 141] on textarea at bounding box center [442, 203] width 228 height 234
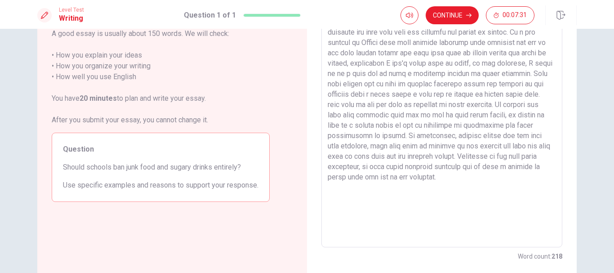
scroll to position [90, 0]
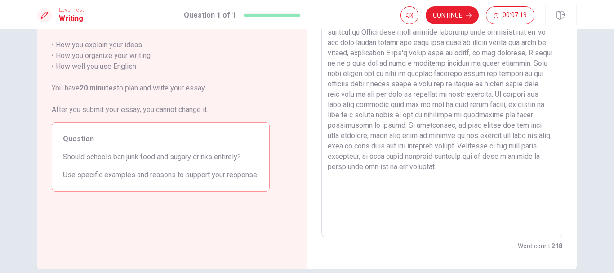
click at [438, 94] on textarea at bounding box center [442, 113] width 228 height 234
drag, startPoint x: 344, startPoint y: 154, endPoint x: 357, endPoint y: 155, distance: 12.6
click at [344, 154] on textarea at bounding box center [442, 113] width 228 height 234
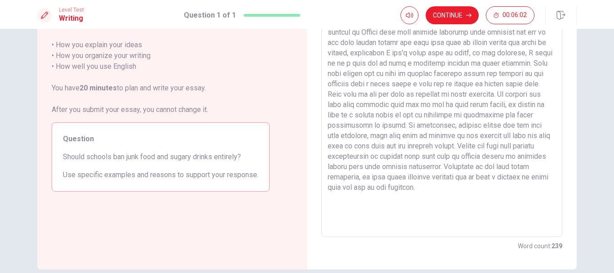
click at [466, 197] on textarea at bounding box center [442, 113] width 228 height 234
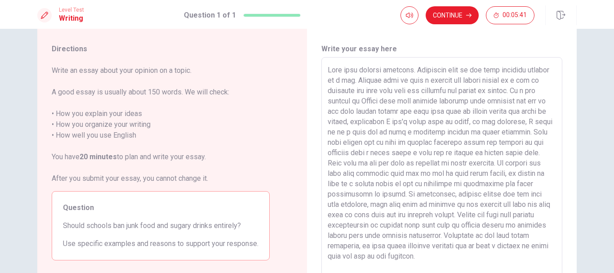
scroll to position [45, 0]
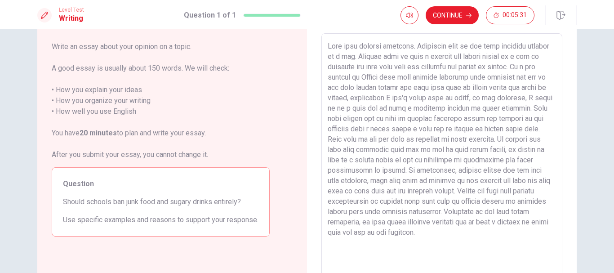
click at [529, 96] on textarea at bounding box center [442, 158] width 228 height 234
click at [432, 109] on textarea at bounding box center [442, 158] width 228 height 234
click at [526, 105] on textarea at bounding box center [442, 158] width 228 height 234
click at [417, 151] on textarea at bounding box center [442, 158] width 228 height 234
click at [499, 170] on textarea at bounding box center [442, 158] width 228 height 234
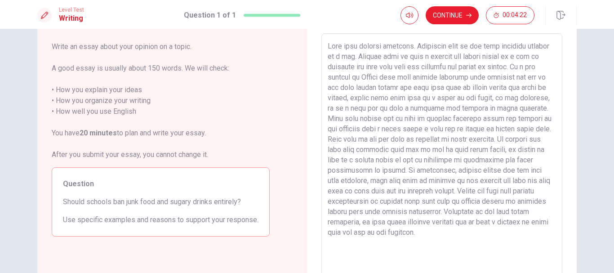
click at [414, 45] on textarea at bounding box center [442, 158] width 228 height 234
click at [454, 49] on textarea at bounding box center [442, 158] width 228 height 234
click at [379, 56] on textarea at bounding box center [442, 158] width 228 height 234
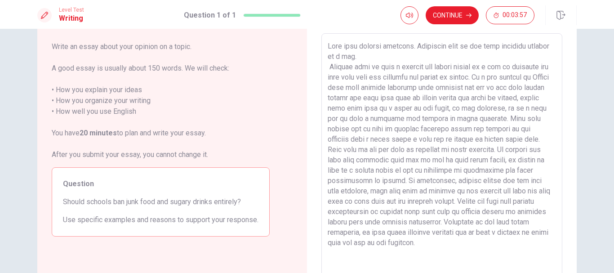
click at [412, 180] on textarea at bounding box center [442, 158] width 228 height 234
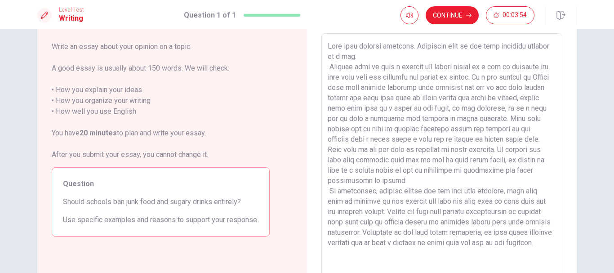
click at [421, 52] on textarea at bounding box center [442, 158] width 228 height 234
click at [328, 47] on textarea at bounding box center [442, 158] width 228 height 234
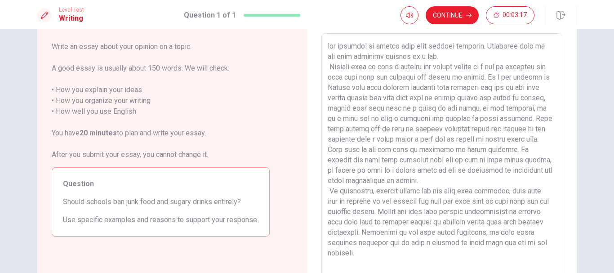
click at [482, 48] on textarea at bounding box center [442, 158] width 228 height 234
click at [432, 47] on textarea at bounding box center [442, 158] width 228 height 234
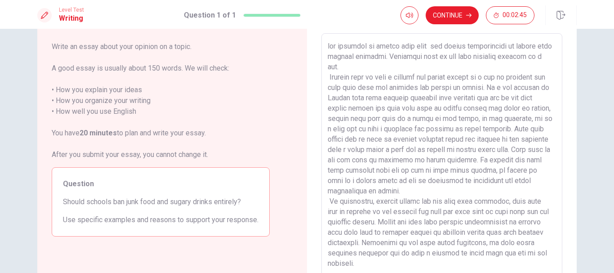
drag, startPoint x: 404, startPoint y: 171, endPoint x: 411, endPoint y: 168, distance: 7.0
click at [408, 170] on textarea at bounding box center [442, 158] width 228 height 234
click at [448, 66] on textarea at bounding box center [442, 158] width 228 height 234
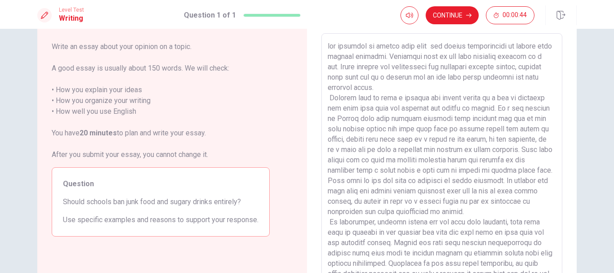
click at [470, 77] on textarea at bounding box center [442, 158] width 228 height 234
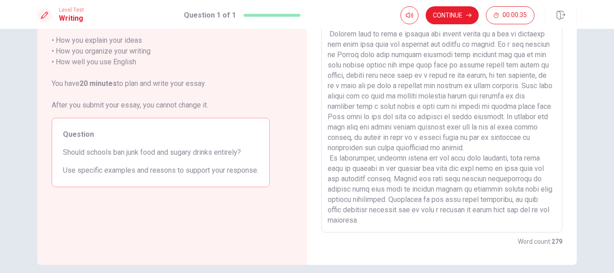
scroll to position [88, 0]
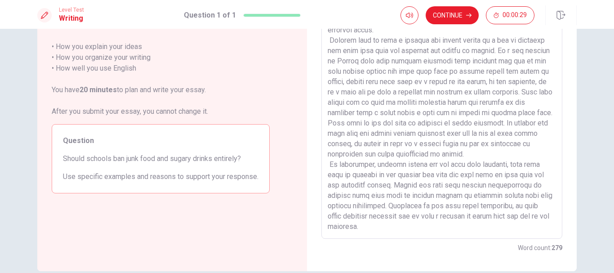
click at [408, 151] on textarea at bounding box center [442, 115] width 228 height 234
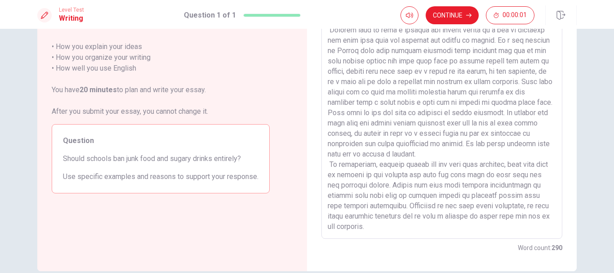
click at [538, 160] on textarea at bounding box center [442, 115] width 228 height 234
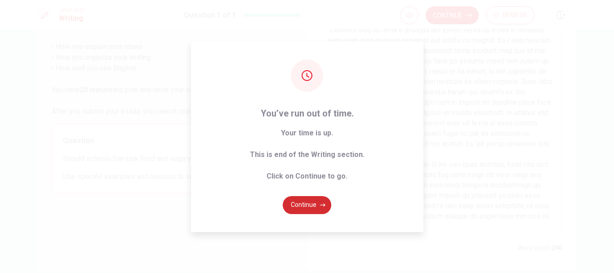
click at [308, 203] on button "Continue" at bounding box center [307, 205] width 49 height 18
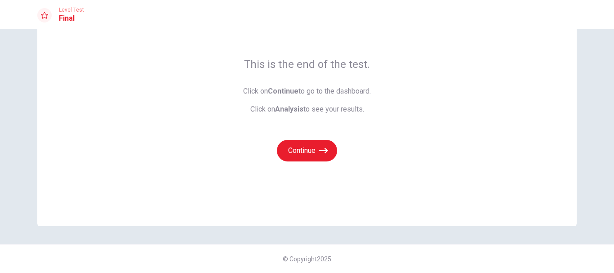
scroll to position [54, 0]
click at [313, 151] on button "Continue" at bounding box center [307, 151] width 60 height 22
